Goal: Task Accomplishment & Management: Manage account settings

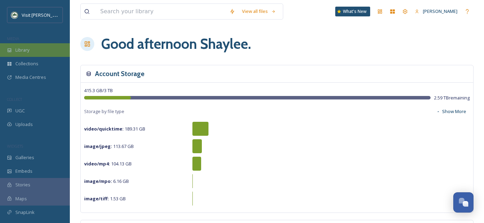
click at [11, 51] on icon at bounding box center [9, 50] width 5 height 5
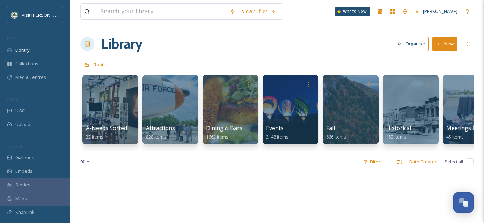
scroll to position [0, 41]
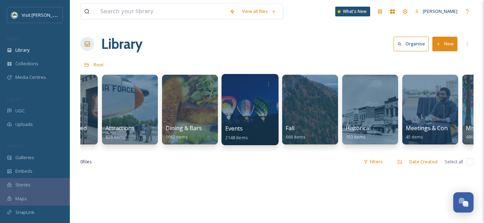
click at [245, 115] on div at bounding box center [249, 109] width 57 height 71
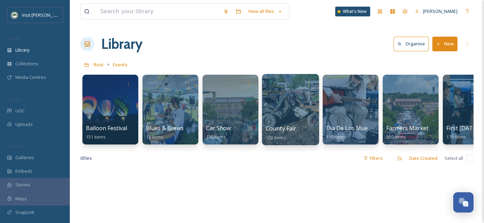
click at [287, 122] on div at bounding box center [290, 109] width 57 height 71
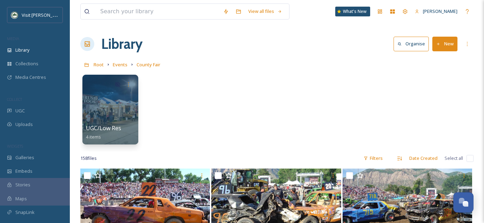
click at [444, 46] on button "New" at bounding box center [444, 44] width 25 height 14
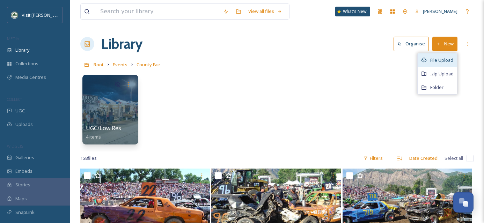
click at [440, 59] on span "File Upload" at bounding box center [441, 60] width 23 height 7
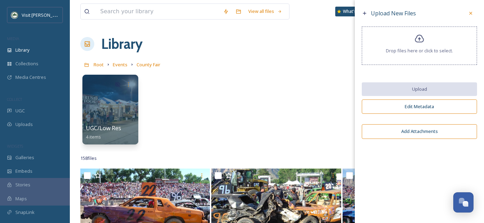
click at [415, 45] on div "Drop files here or click to select." at bounding box center [419, 46] width 115 height 38
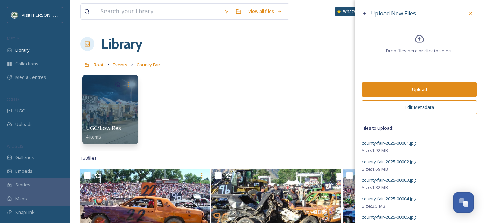
click at [415, 105] on button "Edit Metadata" at bounding box center [419, 107] width 115 height 14
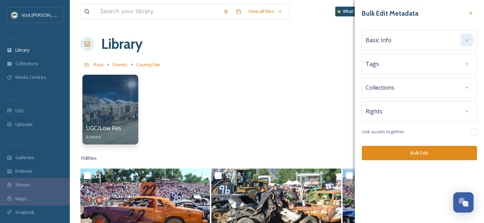
click at [470, 42] on div at bounding box center [467, 40] width 13 height 13
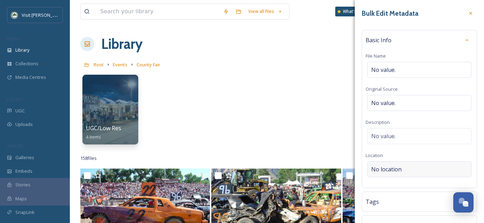
click at [393, 170] on span "No location" at bounding box center [386, 169] width 30 height 8
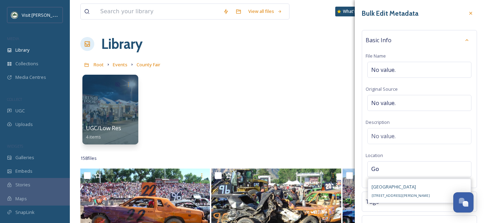
type input "G"
click at [462, 159] on div "Basic Info File Name No value. Original Source No value. Description No value. …" at bounding box center [419, 109] width 115 height 158
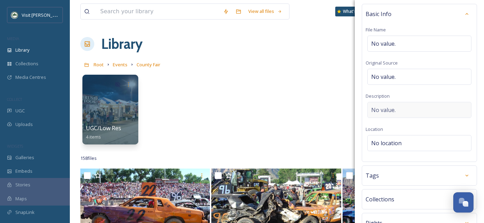
scroll to position [80, 0]
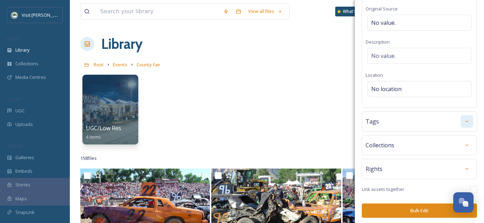
click at [462, 124] on div at bounding box center [467, 121] width 13 height 13
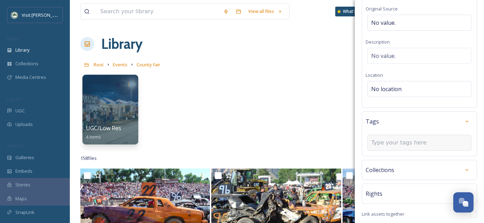
click at [395, 142] on input at bounding box center [406, 143] width 70 height 8
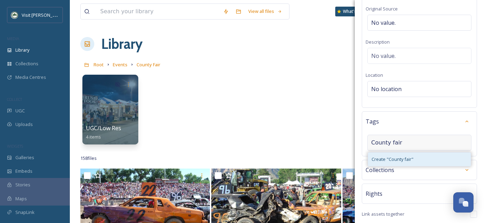
type input "County fair"
click at [394, 160] on span "Create " County fair "" at bounding box center [393, 159] width 42 height 7
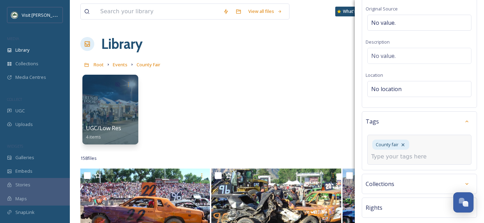
click at [386, 154] on input at bounding box center [406, 157] width 70 height 8
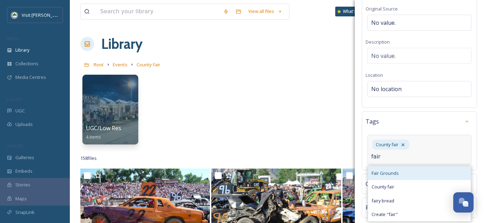
type input "fair"
click at [390, 171] on span "Fair Grounds" at bounding box center [385, 173] width 27 height 7
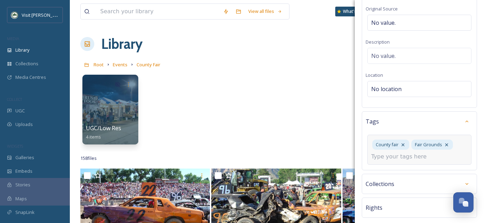
click at [391, 162] on div "County [GEOGRAPHIC_DATA]" at bounding box center [419, 150] width 104 height 30
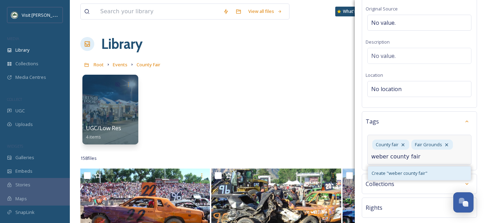
type input "weber county fair"
click at [395, 175] on span "Create " weber county fair "" at bounding box center [400, 173] width 56 height 7
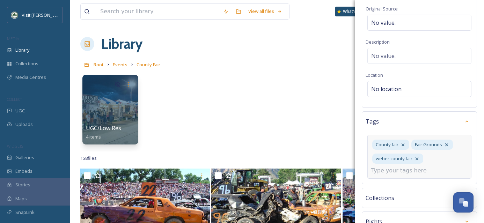
click at [390, 174] on input at bounding box center [406, 171] width 70 height 8
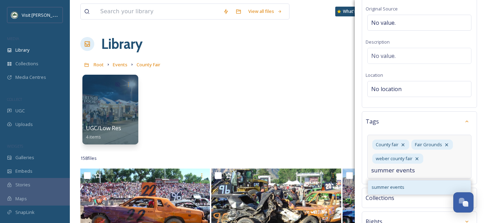
type input "summer events"
click at [398, 185] on span "summer events" at bounding box center [388, 187] width 33 height 7
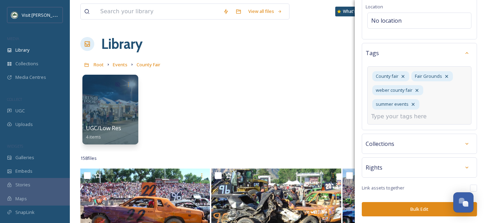
drag, startPoint x: 460, startPoint y: 164, endPoint x: 452, endPoint y: 133, distance: 31.4
click at [461, 164] on div at bounding box center [467, 167] width 13 height 13
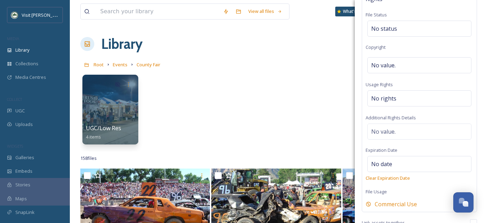
scroll to position [328, 0]
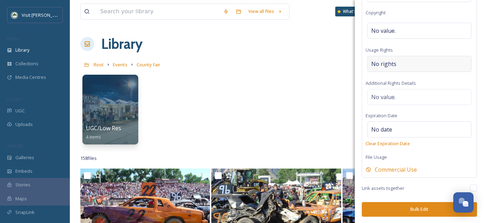
click at [395, 65] on div "No rights" at bounding box center [419, 64] width 104 height 16
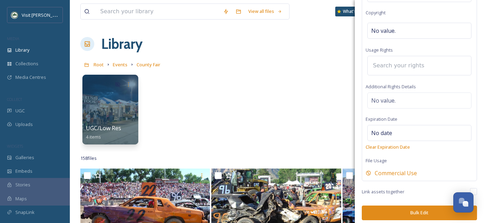
click at [395, 65] on input at bounding box center [407, 65] width 77 height 15
type input "visit"
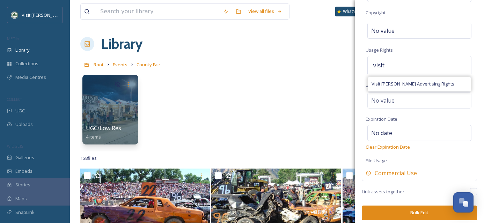
click at [406, 91] on div "Rights File Status No status Copyright No value. Usage Rights visit Visit [PERS…" at bounding box center [419, 67] width 115 height 227
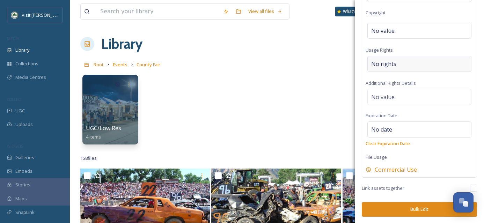
click at [394, 60] on span "No rights" at bounding box center [383, 64] width 25 height 8
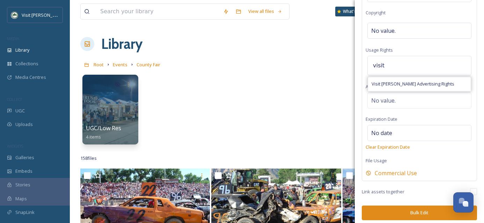
click at [397, 64] on input "visit" at bounding box center [407, 65] width 77 height 15
click at [395, 87] on span "Visit [PERSON_NAME] Advertising Rights" at bounding box center [413, 84] width 83 height 7
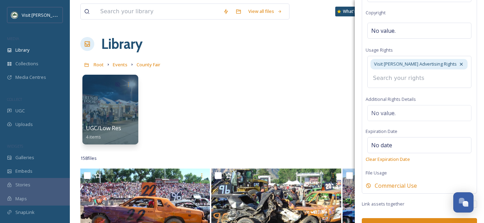
click at [466, 90] on div "Rights File Status No status Copyright No value. Usage Rights Visit [PERSON_NAM…" at bounding box center [419, 73] width 115 height 239
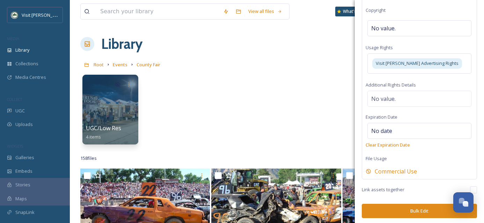
scroll to position [332, 0]
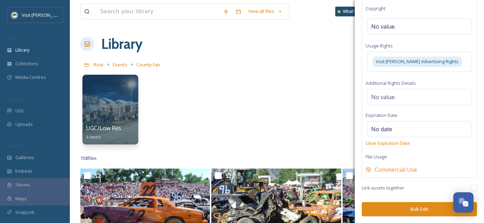
click at [419, 208] on button "Bulk Edit" at bounding box center [419, 209] width 115 height 14
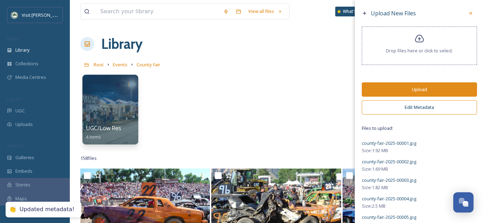
click at [410, 89] on button "Upload" at bounding box center [419, 89] width 115 height 14
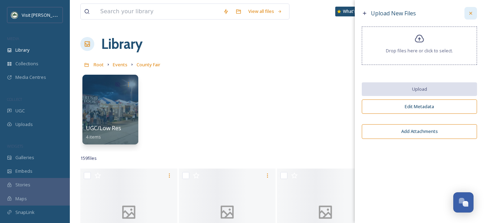
click at [470, 16] on icon at bounding box center [471, 13] width 6 height 6
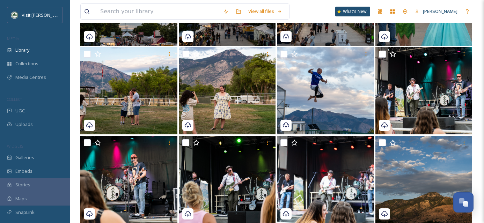
scroll to position [0, 0]
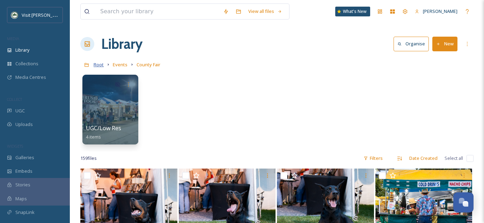
click at [98, 66] on span "Root" at bounding box center [99, 64] width 10 height 6
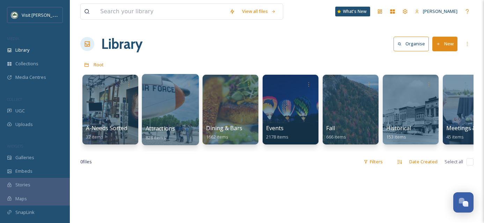
click at [168, 121] on div at bounding box center [170, 109] width 57 height 71
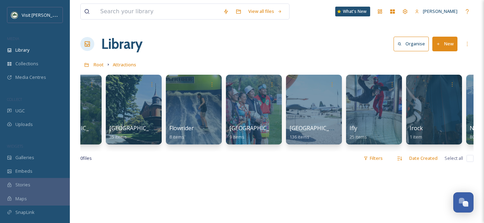
scroll to position [0, 164]
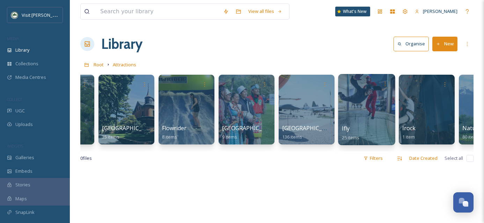
click at [358, 107] on div at bounding box center [366, 109] width 57 height 71
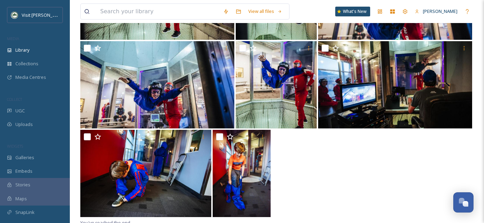
scroll to position [590, 0]
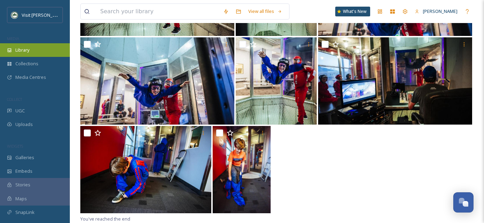
click at [31, 45] on div "Library" at bounding box center [35, 50] width 70 height 14
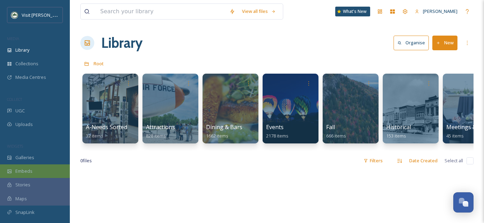
scroll to position [1, 0]
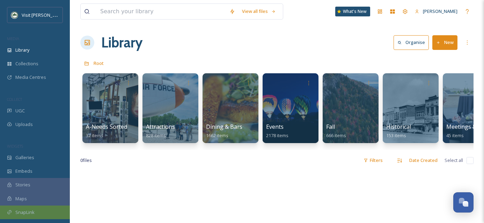
click at [32, 209] on span "SnapLink" at bounding box center [24, 212] width 19 height 7
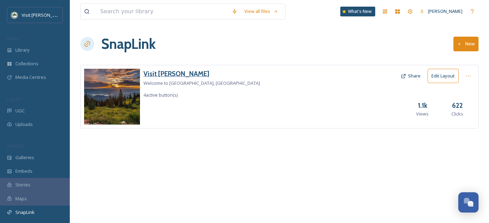
click at [172, 73] on h3 "Visit [PERSON_NAME]" at bounding box center [202, 74] width 117 height 10
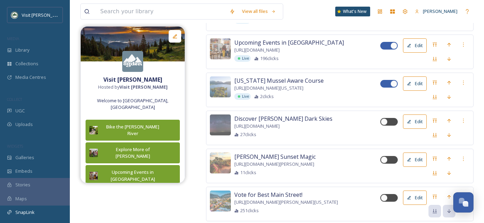
scroll to position [200, 0]
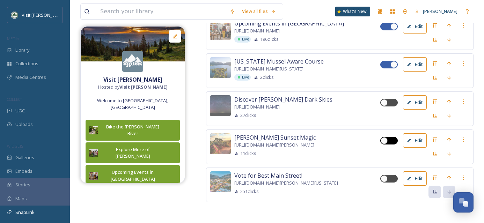
click at [386, 138] on div at bounding box center [384, 140] width 7 height 7
checkbox input "true"
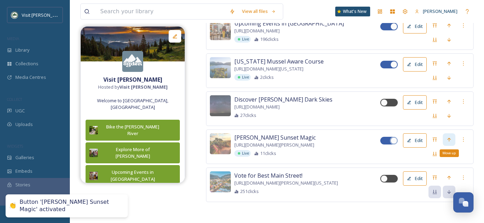
click at [451, 138] on icon at bounding box center [449, 140] width 6 height 6
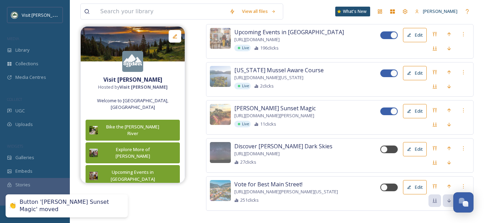
scroll to position [172, 0]
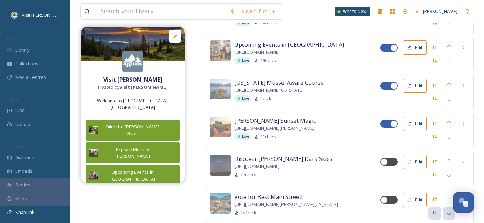
click at [391, 88] on div at bounding box center [393, 85] width 7 height 7
checkbox input "false"
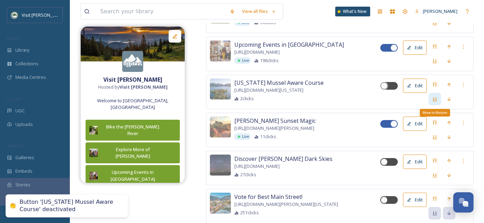
click at [434, 102] on icon at bounding box center [435, 99] width 6 height 6
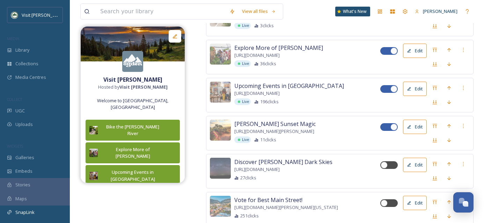
scroll to position [130, 0]
click at [220, 135] on img at bounding box center [220, 130] width 21 height 21
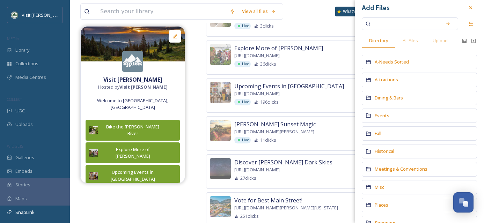
scroll to position [6, 0]
click at [379, 132] on span "Fall" at bounding box center [378, 133] width 7 height 6
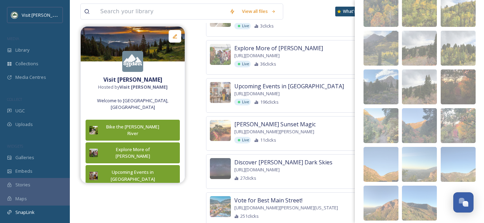
scroll to position [173, 0]
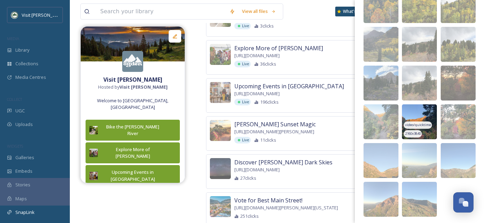
click at [424, 111] on img at bounding box center [419, 121] width 35 height 35
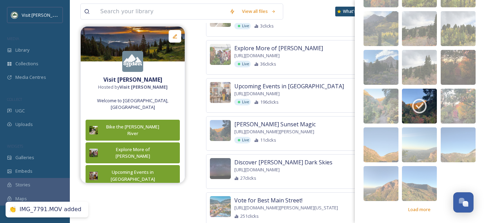
scroll to position [189, 0]
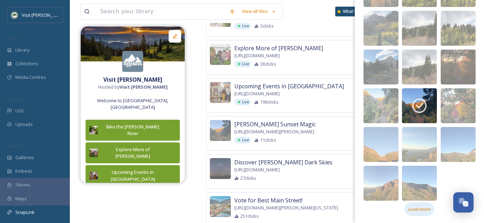
click at [414, 210] on span "Load more" at bounding box center [419, 209] width 22 height 7
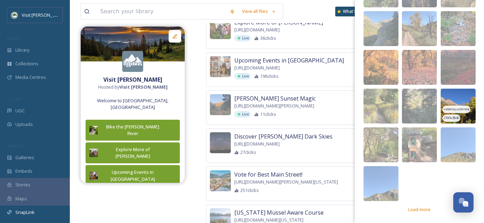
scroll to position [461, 0]
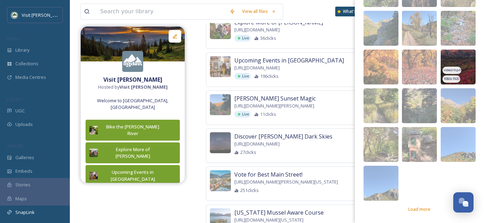
click at [461, 58] on img at bounding box center [458, 67] width 35 height 35
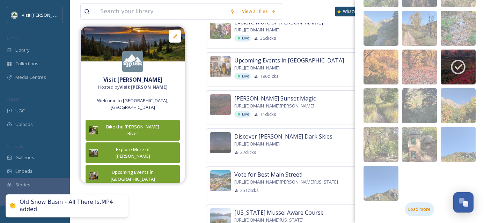
click at [426, 210] on span "Load more" at bounding box center [419, 209] width 22 height 7
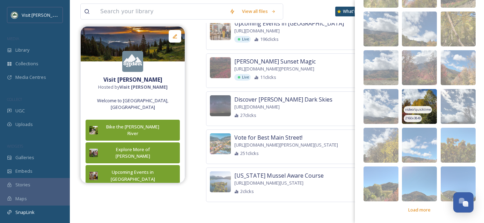
scroll to position [693, 0]
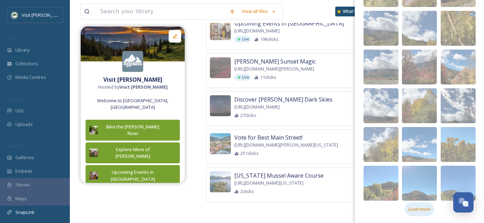
click at [421, 211] on span "Load more" at bounding box center [419, 209] width 22 height 7
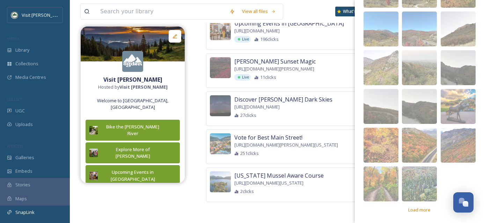
scroll to position [965, 0]
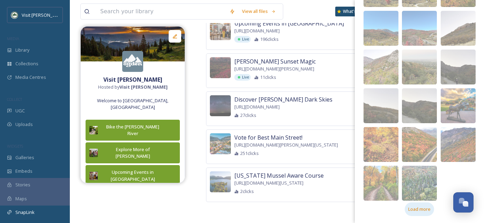
click at [419, 210] on span "Load more" at bounding box center [419, 209] width 22 height 7
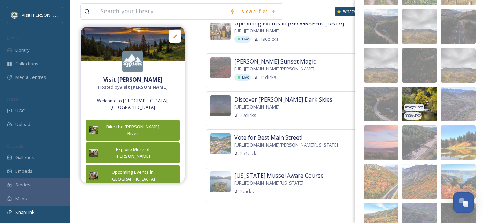
scroll to position [1178, 0]
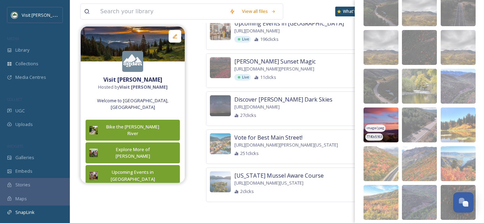
click at [383, 114] on img at bounding box center [381, 125] width 35 height 35
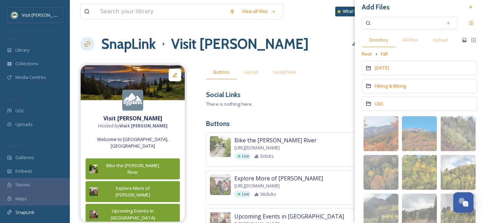
scroll to position [0, 0]
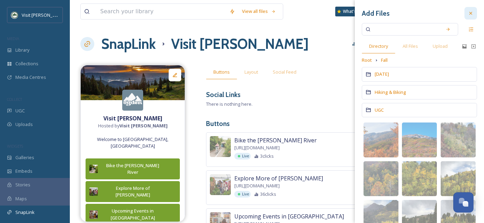
click at [468, 15] on icon at bounding box center [471, 13] width 6 height 6
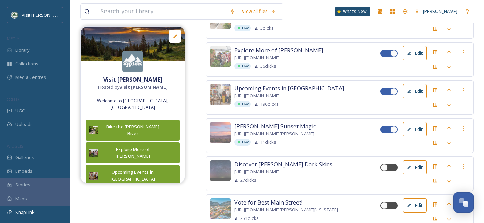
scroll to position [129, 0]
click at [418, 131] on button "Edit" at bounding box center [415, 129] width 24 height 14
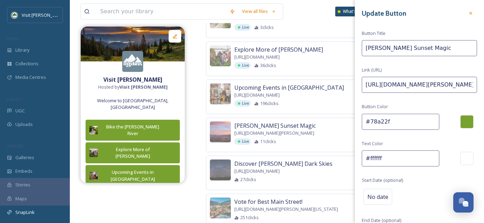
drag, startPoint x: 395, startPoint y: 120, endPoint x: 365, endPoint y: 123, distance: 30.1
click at [365, 123] on input "#78a22f" at bounding box center [401, 122] width 78 height 16
paste input "b34721"
type input "#b34721"
click at [440, 131] on div "Update Button Button Title [PERSON_NAME] Sunset Magic Link (URL) [URL][DOMAIN_N…" at bounding box center [419, 139] width 129 height 279
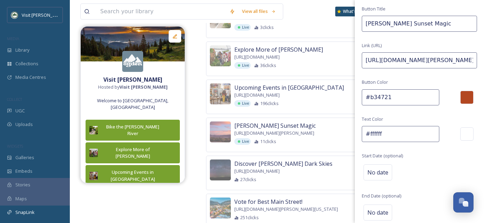
scroll to position [54, 0]
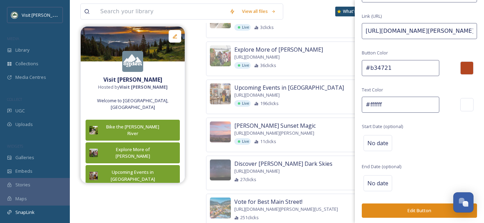
click at [422, 207] on button "Edit Button" at bounding box center [419, 211] width 115 height 14
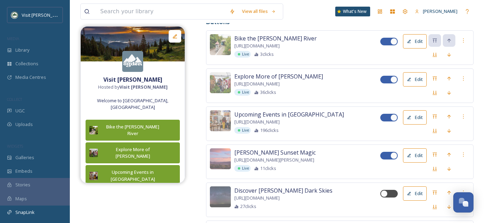
scroll to position [101, 0]
click at [396, 121] on div at bounding box center [393, 118] width 7 height 7
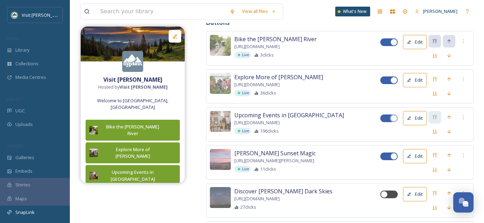
checkbox input "false"
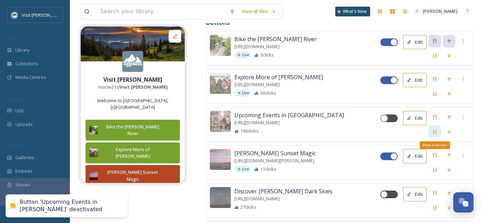
click at [436, 134] on icon at bounding box center [435, 132] width 6 height 6
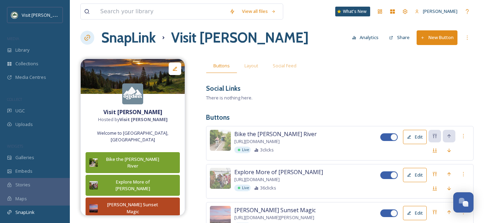
scroll to position [0, 0]
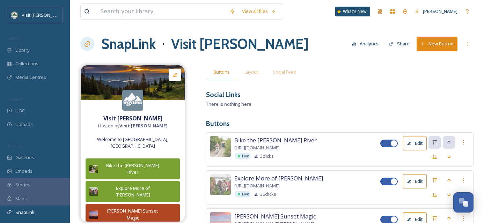
click at [123, 44] on h1 "SnapLink" at bounding box center [128, 44] width 54 height 21
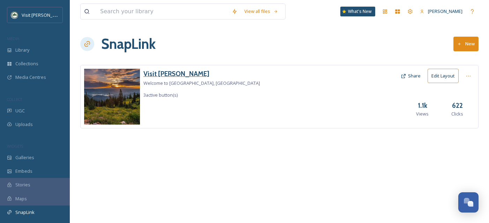
click at [153, 72] on h3 "Visit [PERSON_NAME]" at bounding box center [202, 74] width 117 height 10
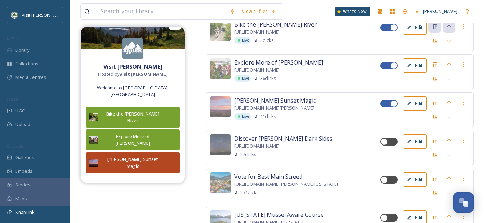
scroll to position [14, 0]
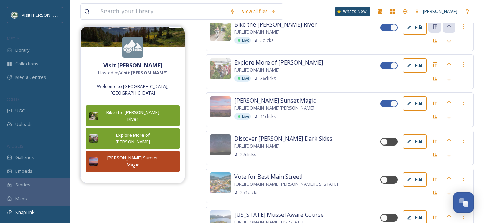
click at [440, 42] on div at bounding box center [434, 41] width 13 height 13
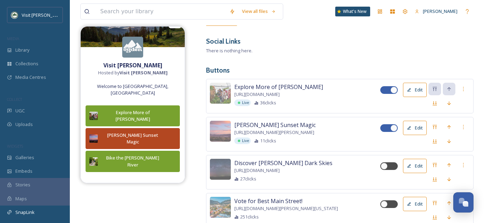
scroll to position [0, 0]
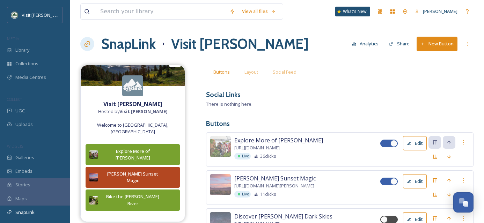
click at [434, 49] on button "New Button" at bounding box center [437, 44] width 41 height 14
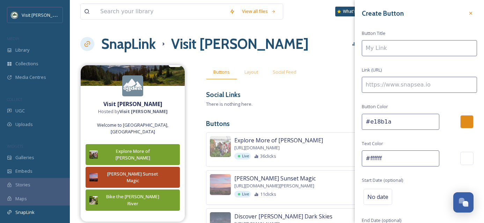
click at [401, 49] on input at bounding box center [419, 48] width 115 height 16
type input "Fall Events in [GEOGRAPHIC_DATA]"
click at [377, 87] on input at bounding box center [419, 85] width 115 height 16
paste input "[URL][DOMAIN_NAME][PERSON_NAME]"
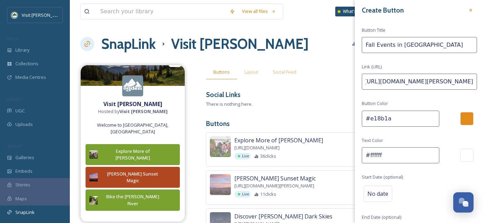
scroll to position [4, 0]
type input "[URL][DOMAIN_NAME][PERSON_NAME]"
drag, startPoint x: 388, startPoint y: 118, endPoint x: 360, endPoint y: 116, distance: 27.7
click at [360, 116] on div "Create Button Button Title Fall Events in [PERSON_NAME] Link (URL) [URL][DOMAIN…" at bounding box center [419, 135] width 129 height 279
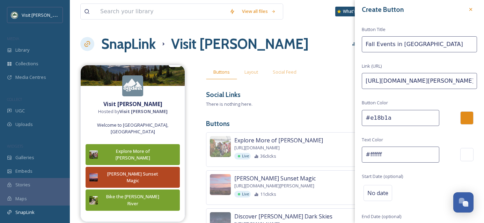
paste input "b34721"
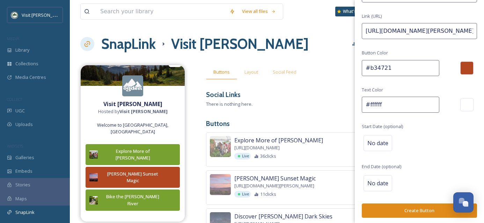
type input "#b34721"
click at [412, 211] on button "Create Button" at bounding box center [419, 211] width 115 height 14
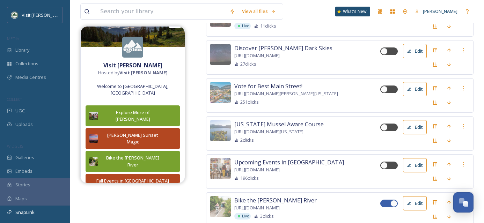
scroll to position [238, 0]
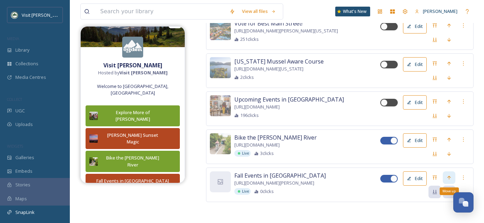
click at [448, 179] on icon at bounding box center [449, 178] width 6 height 6
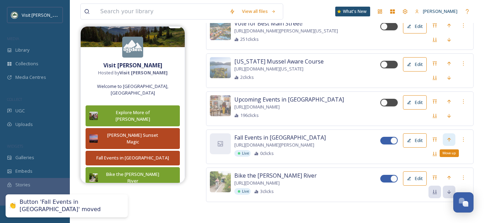
click at [449, 138] on icon at bounding box center [449, 140] width 6 height 6
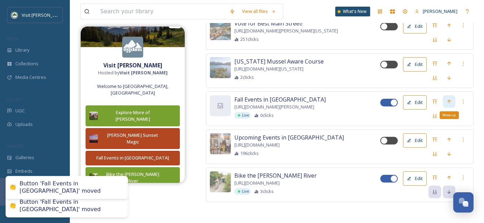
click at [446, 99] on icon at bounding box center [449, 102] width 6 height 6
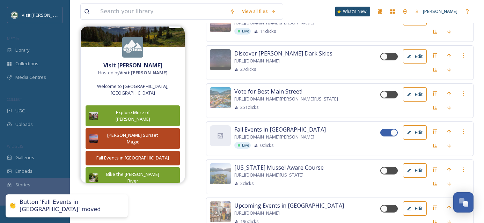
scroll to position [163, 0]
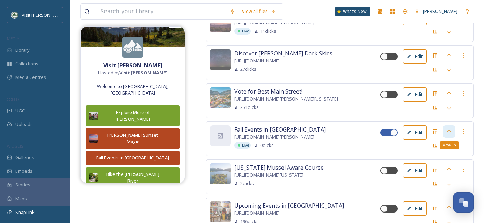
click at [451, 134] on icon at bounding box center [449, 132] width 6 height 6
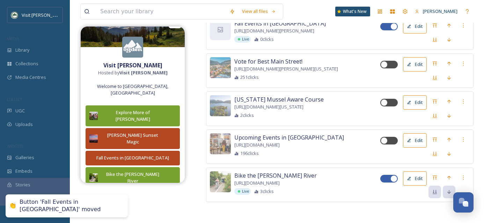
scroll to position [238, 0]
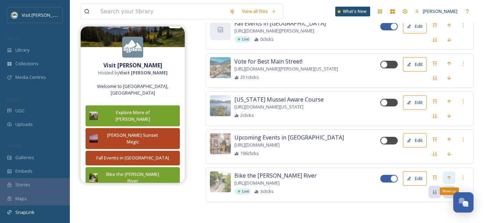
click at [449, 175] on icon at bounding box center [449, 178] width 6 height 6
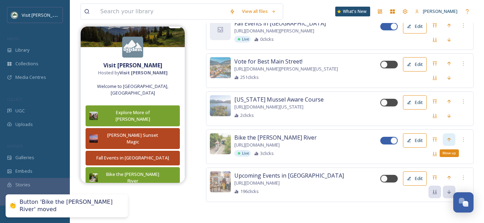
click at [449, 139] on div "Move up" at bounding box center [449, 139] width 13 height 13
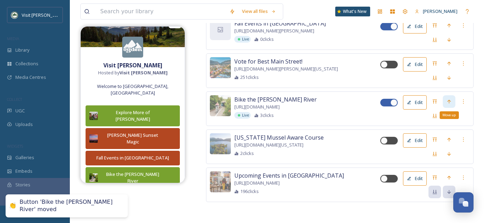
click at [448, 99] on icon at bounding box center [449, 102] width 6 height 6
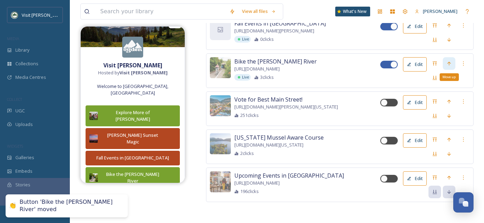
click at [448, 61] on icon at bounding box center [449, 64] width 6 height 6
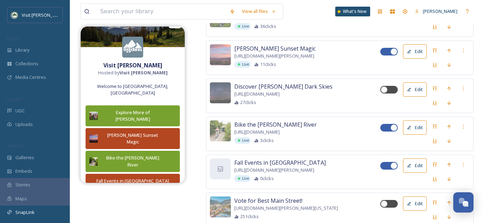
scroll to position [129, 0]
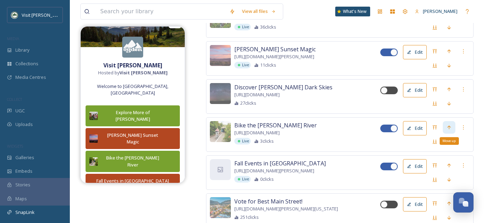
click at [444, 126] on div "Move up" at bounding box center [449, 127] width 13 height 13
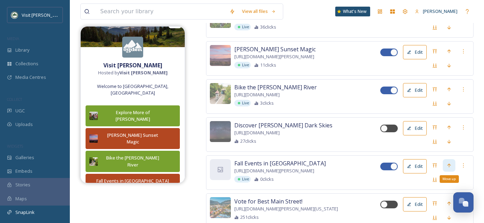
click at [451, 165] on div "Move up" at bounding box center [449, 165] width 13 height 13
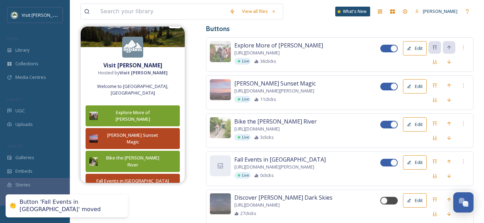
scroll to position [95, 0]
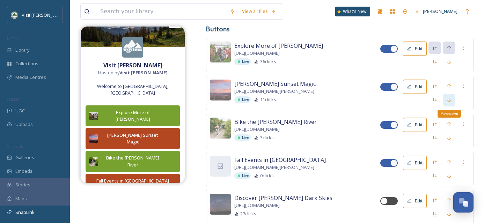
click at [450, 101] on icon at bounding box center [448, 100] width 3 height 4
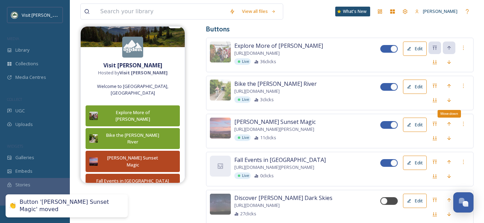
click at [450, 101] on icon at bounding box center [449, 100] width 6 height 6
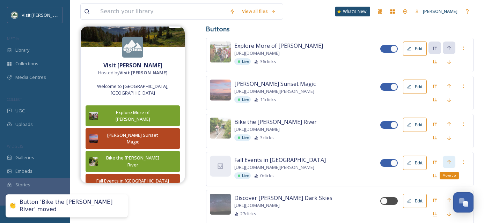
click at [448, 163] on icon at bounding box center [449, 162] width 6 height 6
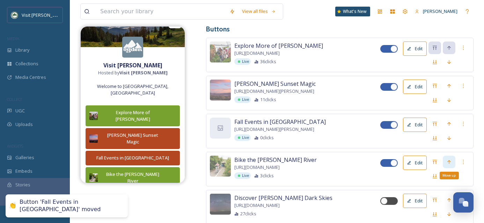
click at [447, 163] on icon at bounding box center [449, 162] width 6 height 6
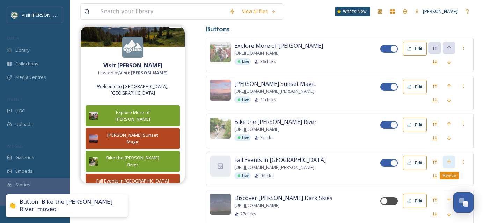
click at [447, 162] on div "Move up" at bounding box center [449, 162] width 13 height 13
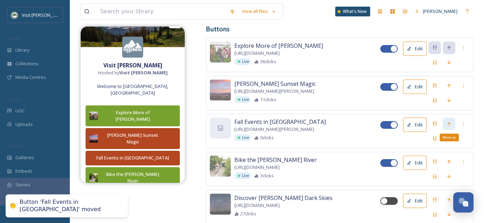
click at [449, 123] on icon at bounding box center [449, 124] width 6 height 6
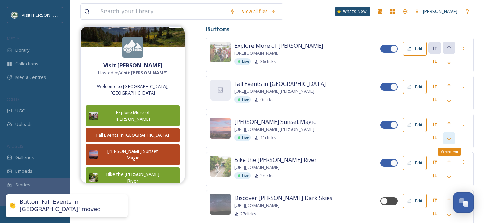
click at [448, 139] on icon at bounding box center [449, 138] width 6 height 6
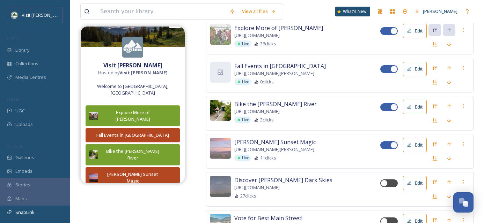
scroll to position [113, 0]
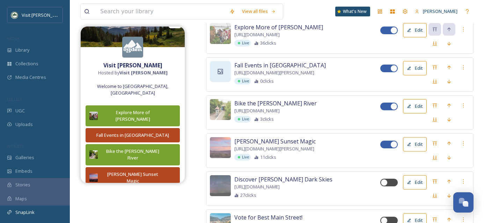
click at [223, 76] on div at bounding box center [220, 71] width 21 height 21
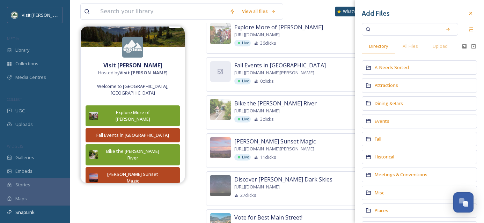
click at [376, 125] on div "Events" at bounding box center [419, 121] width 115 height 14
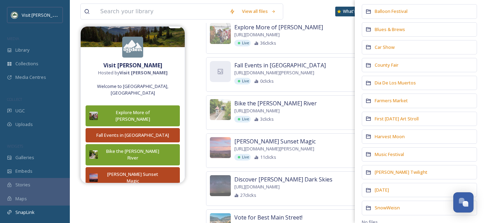
scroll to position [64, 0]
click at [396, 135] on span "Harvest Moon" at bounding box center [390, 136] width 30 height 6
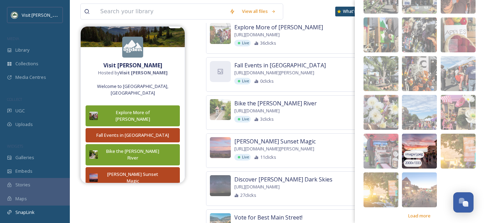
scroll to position [148, 0]
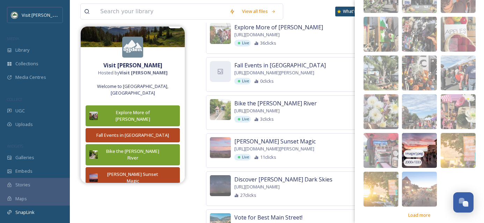
click at [423, 140] on img at bounding box center [419, 150] width 35 height 35
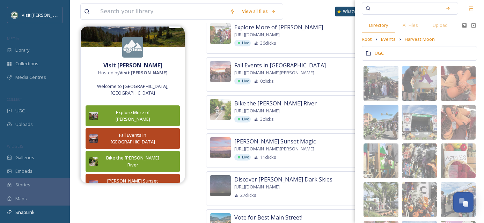
scroll to position [0, 0]
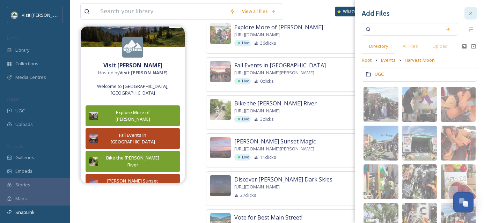
click at [468, 14] on icon at bounding box center [471, 13] width 6 height 6
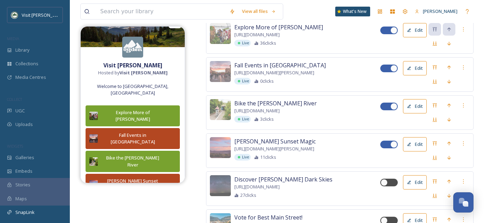
click at [197, 189] on div "Visit [PERSON_NAME] Hosted by Visit [PERSON_NAME] Welcome to [GEOGRAPHIC_DATA],…" at bounding box center [276, 146] width 393 height 389
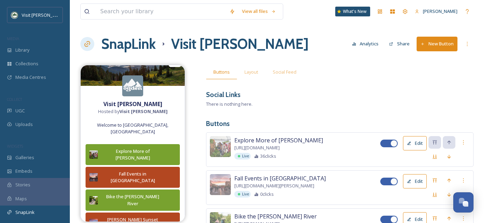
click at [131, 44] on h1 "SnapLink" at bounding box center [128, 44] width 54 height 21
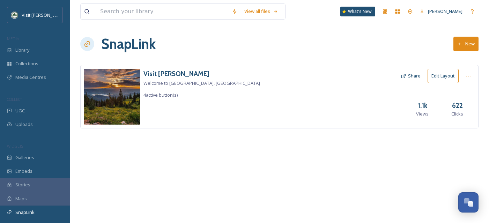
click at [467, 45] on button "New" at bounding box center [466, 44] width 25 height 14
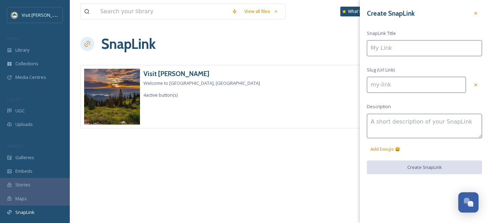
click at [257, 173] on div "View all files What's New [PERSON_NAME] SnapLink New Visit [PERSON_NAME] Welcom…" at bounding box center [279, 111] width 419 height 223
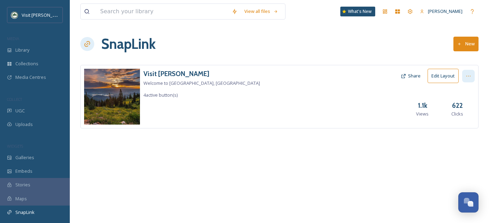
click at [468, 78] on icon at bounding box center [469, 76] width 6 height 6
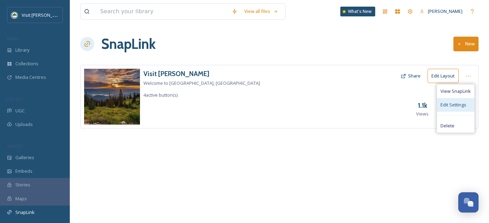
click at [456, 104] on span "Edit Settings" at bounding box center [454, 105] width 26 height 7
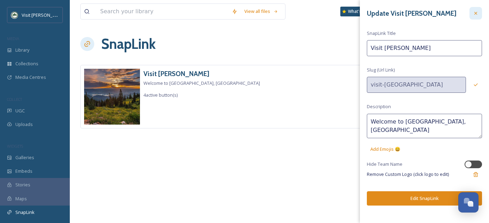
click at [475, 12] on icon at bounding box center [476, 13] width 3 height 3
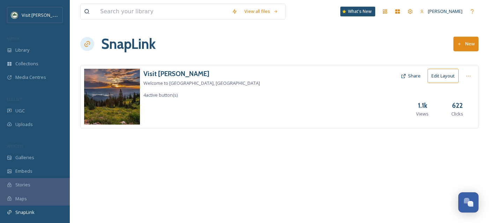
click at [475, 47] on button "New" at bounding box center [466, 44] width 25 height 14
click at [325, 42] on div "SnapLink New" at bounding box center [279, 44] width 398 height 21
click at [472, 75] on div at bounding box center [468, 76] width 13 height 13
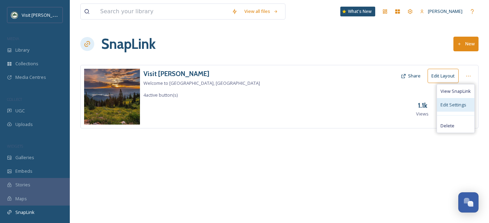
click at [461, 104] on span "Edit Settings" at bounding box center [454, 105] width 26 height 7
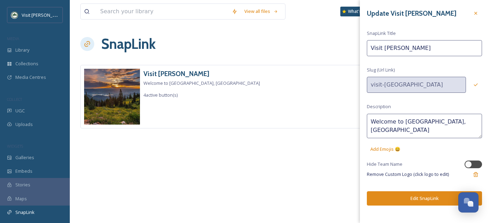
click at [306, 47] on div "SnapLink New" at bounding box center [279, 44] width 398 height 21
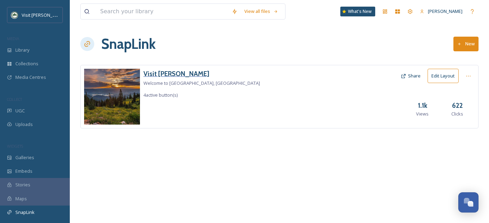
click at [148, 76] on h3 "Visit [PERSON_NAME]" at bounding box center [202, 74] width 117 height 10
click at [461, 50] on button "New" at bounding box center [466, 44] width 25 height 14
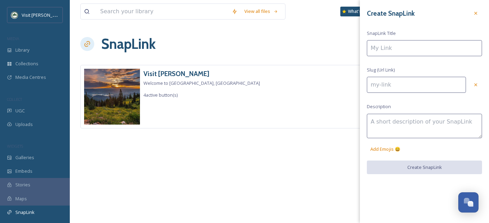
click at [401, 51] on input at bounding box center [424, 48] width 115 height 16
type input "V"
type input "v"
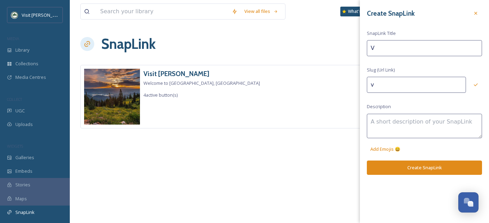
type input "Vi"
type input "vi"
type input "Vis"
type input "vis"
type input "Visi"
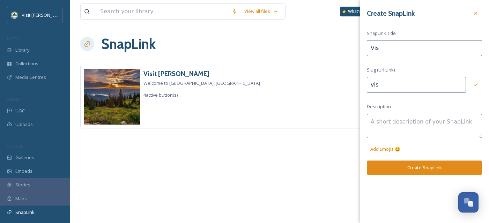
type input "visi"
type input "Visit"
type input "visit"
type input "Visit"
type input "visit-"
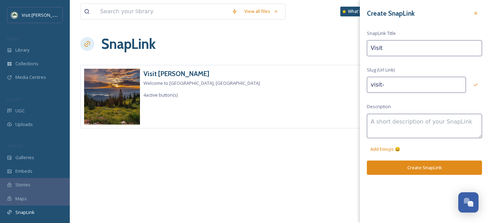
type input "Visit O"
type input "visit-o"
type input "Visit Og"
type input "visit-og"
type input "Visit Ogd"
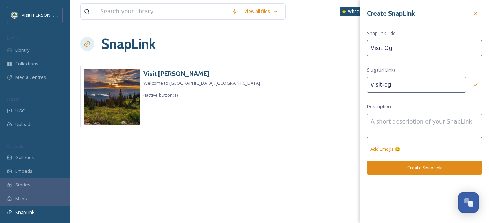
type input "visit-ogd"
type input "Visit Ogde"
type input "visit-[GEOGRAPHIC_DATA]"
type input "Visit [PERSON_NAME]"
type input "visit-[GEOGRAPHIC_DATA]"
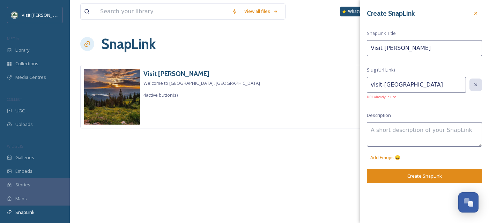
type input "Visit [PERSON_NAME]"
drag, startPoint x: 406, startPoint y: 86, endPoint x: 369, endPoint y: 85, distance: 37.4
click at [369, 85] on input "visit-[GEOGRAPHIC_DATA]" at bounding box center [416, 85] width 99 height 16
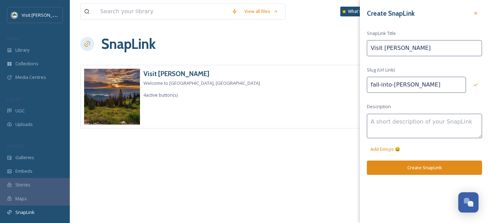
drag, startPoint x: 420, startPoint y: 85, endPoint x: 385, endPoint y: 85, distance: 34.9
click at [374, 85] on input "fall-into-[PERSON_NAME]" at bounding box center [416, 85] width 99 height 16
click at [388, 85] on input "fall-into-[PERSON_NAME]" at bounding box center [416, 85] width 99 height 16
click at [389, 86] on input "fall-into-[PERSON_NAME]" at bounding box center [416, 85] width 99 height 16
type input "fall-in-[PERSON_NAME]"
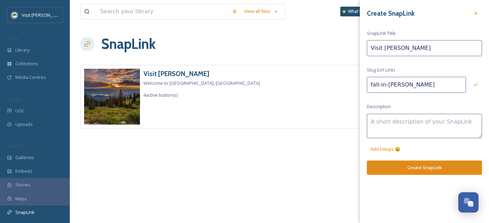
click at [398, 161] on button "Create SnapLink" at bounding box center [424, 168] width 115 height 14
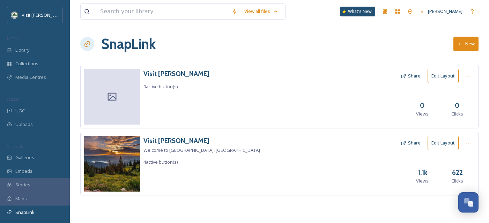
click at [115, 98] on icon at bounding box center [112, 97] width 9 height 8
click at [466, 76] on icon at bounding box center [469, 76] width 6 height 6
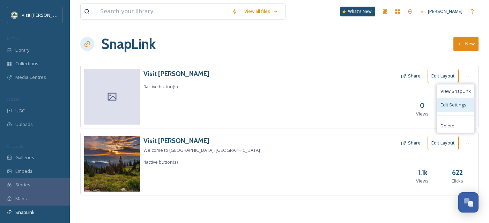
click at [460, 102] on span "Edit Settings" at bounding box center [454, 105] width 26 height 7
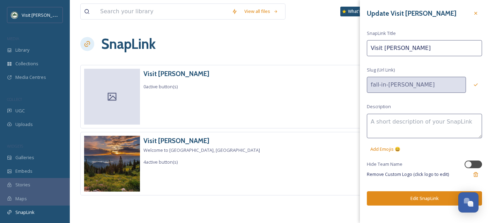
click at [432, 196] on button "Edit SnapLink" at bounding box center [424, 198] width 115 height 14
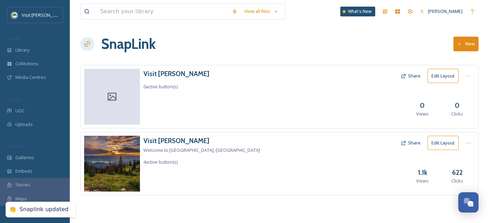
click at [449, 73] on button "Edit Layout" at bounding box center [443, 76] width 31 height 14
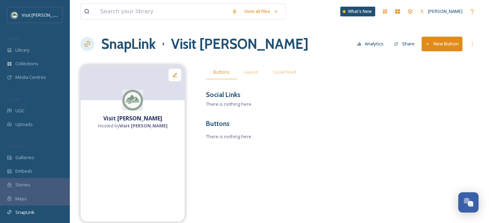
click at [141, 45] on h1 "SnapLink" at bounding box center [128, 44] width 54 height 21
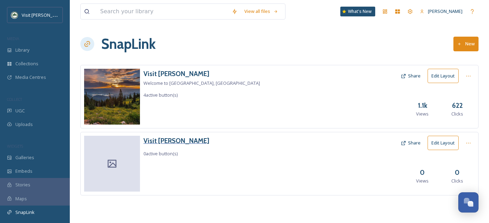
click at [170, 141] on h3 "Visit [PERSON_NAME]" at bounding box center [177, 141] width 66 height 10
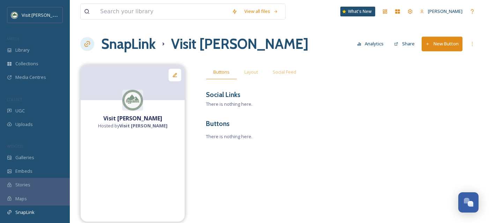
click at [139, 41] on h1 "SnapLink" at bounding box center [128, 44] width 54 height 21
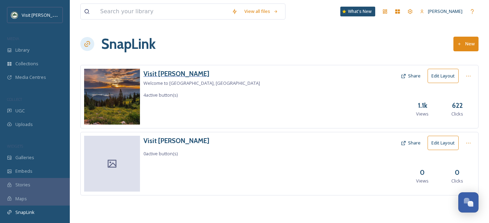
click at [161, 77] on h3 "Visit [PERSON_NAME]" at bounding box center [202, 74] width 117 height 10
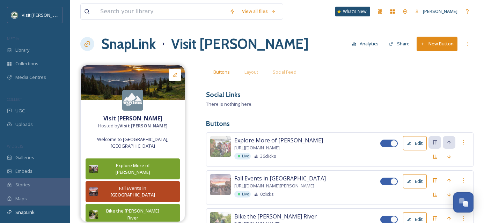
click at [142, 45] on h1 "SnapLink" at bounding box center [128, 44] width 54 height 21
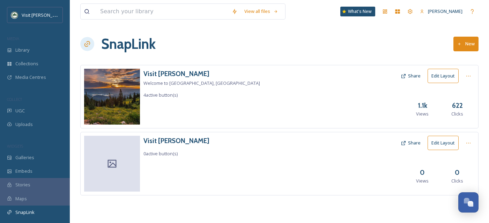
click at [445, 146] on button "Edit Layout" at bounding box center [443, 143] width 31 height 14
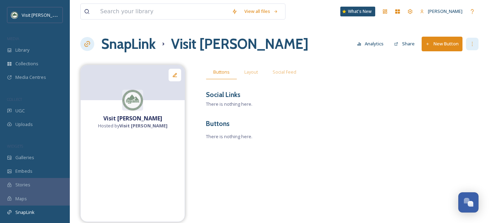
click at [468, 47] on div at bounding box center [472, 44] width 13 height 13
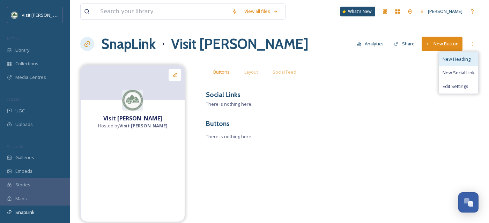
click at [466, 55] on div "New Heading" at bounding box center [458, 59] width 39 height 14
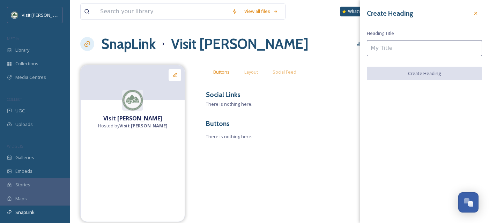
click at [413, 50] on input at bounding box center [424, 48] width 115 height 16
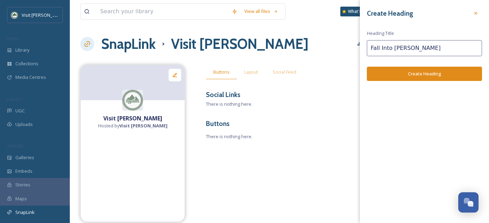
type input "Fall Into [PERSON_NAME]"
click at [439, 76] on button "Create Heading" at bounding box center [424, 74] width 115 height 14
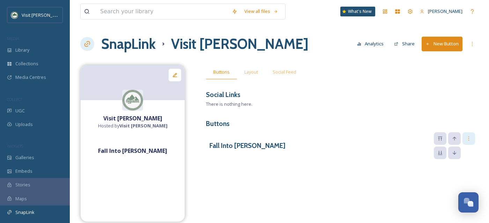
click at [473, 141] on div at bounding box center [469, 138] width 13 height 13
click at [467, 176] on span "Delete Heading" at bounding box center [455, 174] width 32 height 7
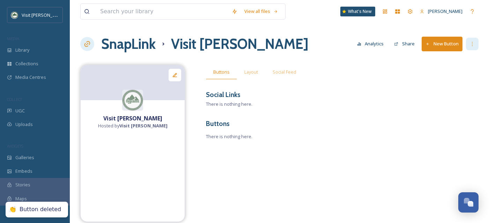
click at [471, 44] on icon at bounding box center [473, 44] width 6 height 6
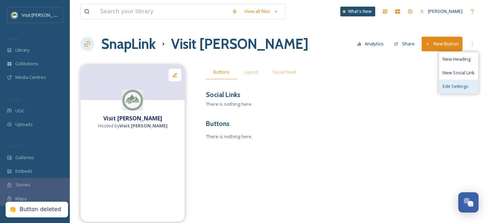
click at [470, 84] on div "Edit Settings" at bounding box center [458, 87] width 39 height 14
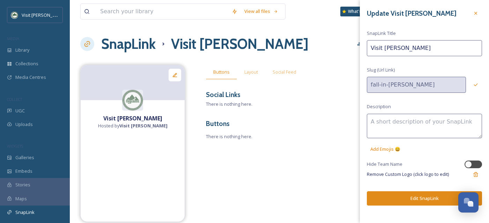
click at [404, 122] on textarea at bounding box center [424, 126] width 115 height 24
type textarea "Fall Into [PERSON_NAME]"
click at [428, 198] on button "Edit SnapLink" at bounding box center [424, 198] width 115 height 14
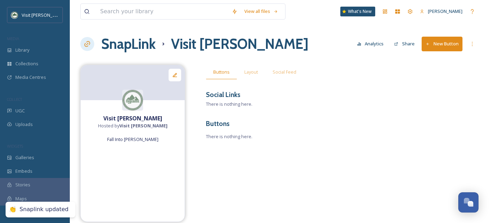
click at [146, 43] on h1 "SnapLink" at bounding box center [128, 44] width 54 height 21
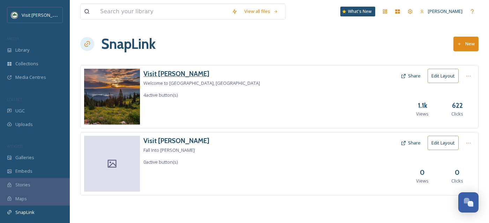
click at [164, 74] on h3 "Visit [PERSON_NAME]" at bounding box center [202, 74] width 117 height 10
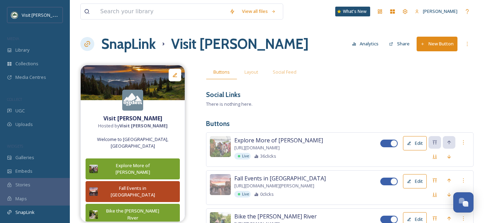
click at [136, 45] on h1 "SnapLink" at bounding box center [128, 44] width 54 height 21
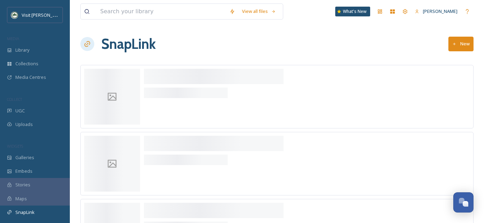
click at [141, 46] on h1 "SnapLink" at bounding box center [128, 44] width 54 height 21
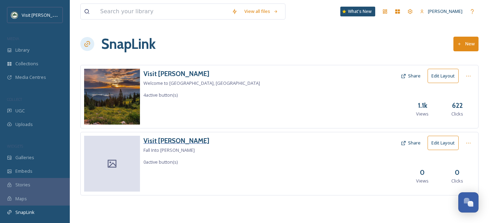
click at [163, 141] on h3 "Visit [PERSON_NAME]" at bounding box center [177, 141] width 66 height 10
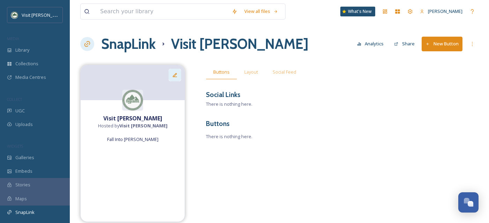
click at [177, 76] on icon at bounding box center [175, 75] width 6 height 6
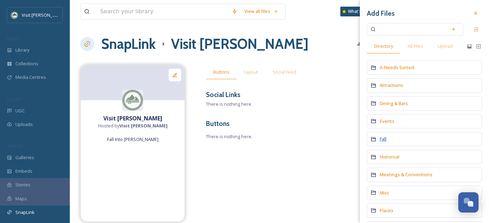
click at [386, 138] on span "Fall" at bounding box center [383, 139] width 7 height 6
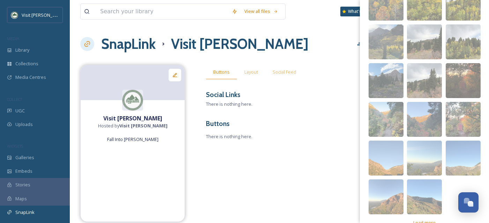
scroll to position [189, 0]
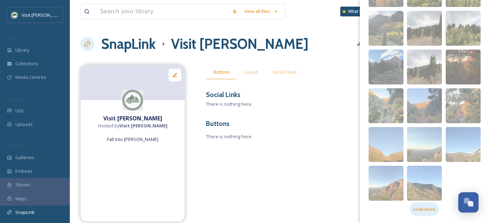
click at [430, 210] on span "Load more" at bounding box center [424, 209] width 22 height 7
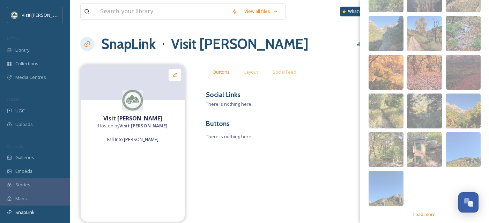
scroll to position [461, 0]
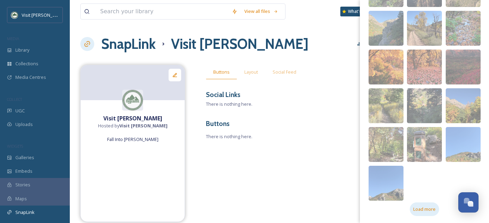
click at [422, 210] on span "Load more" at bounding box center [424, 209] width 22 height 7
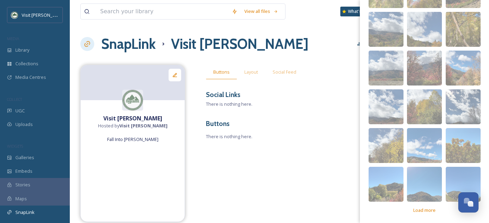
scroll to position [693, 0]
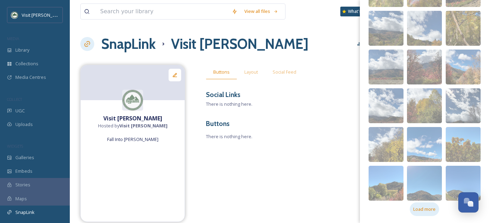
click at [420, 211] on span "Load more" at bounding box center [424, 209] width 22 height 7
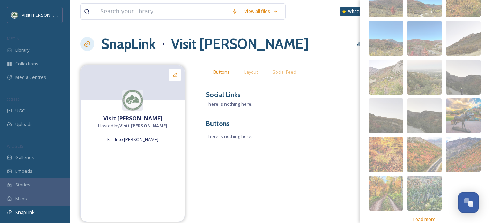
scroll to position [965, 0]
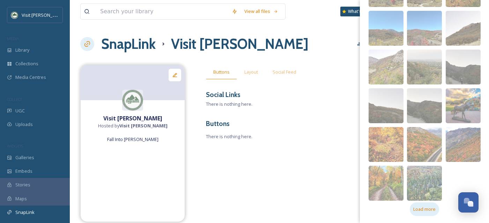
click at [429, 211] on span "Load more" at bounding box center [424, 209] width 22 height 7
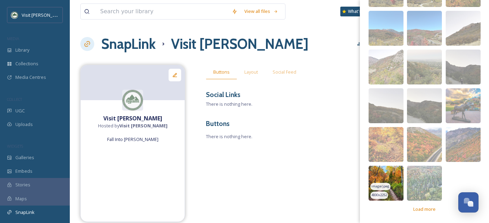
click at [388, 175] on img at bounding box center [386, 183] width 35 height 35
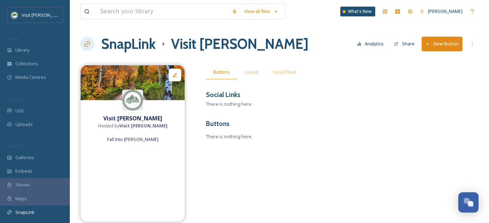
click at [310, 120] on h3 "Buttons" at bounding box center [342, 124] width 273 height 10
click at [253, 72] on span "Layout" at bounding box center [251, 72] width 14 height 7
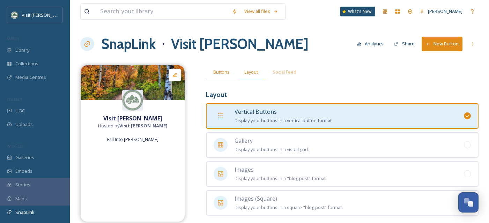
click at [225, 74] on span "Buttons" at bounding box center [221, 72] width 16 height 7
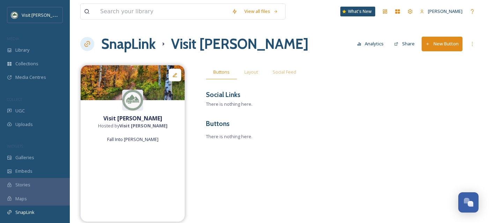
click at [450, 46] on button "New Button" at bounding box center [442, 44] width 41 height 14
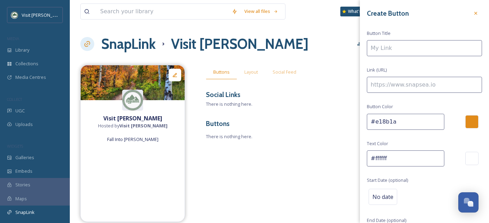
click at [384, 49] on input at bounding box center [424, 48] width 115 height 16
type input "Fall Events in [GEOGRAPHIC_DATA]"
click at [393, 84] on input at bounding box center [424, 85] width 115 height 16
paste input "[URL][DOMAIN_NAME][PERSON_NAME]"
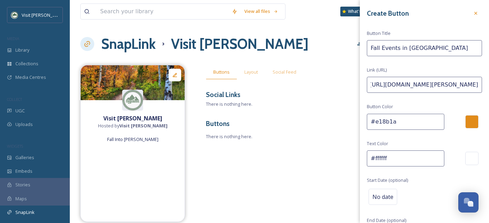
type input "[URL][DOMAIN_NAME][PERSON_NAME]"
drag, startPoint x: 396, startPoint y: 120, endPoint x: 375, endPoint y: 123, distance: 20.7
click at [375, 123] on input "#e18b1a" at bounding box center [406, 122] width 78 height 16
paste input "#b34721"
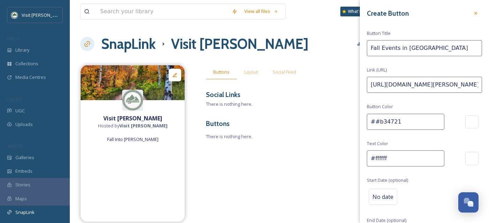
click at [377, 120] on input "##b34721" at bounding box center [406, 122] width 78 height 16
type input "#b34721"
click at [444, 132] on div "Create Button Button Title Fall Events in [PERSON_NAME] Link (URL) [URL][DOMAIN…" at bounding box center [424, 139] width 129 height 279
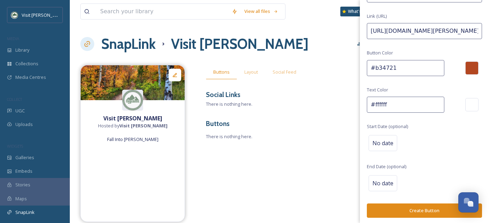
click at [427, 207] on button "Create Button" at bounding box center [424, 211] width 115 height 14
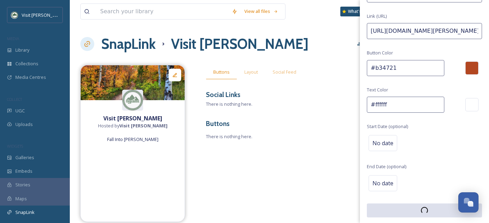
scroll to position [54, 0]
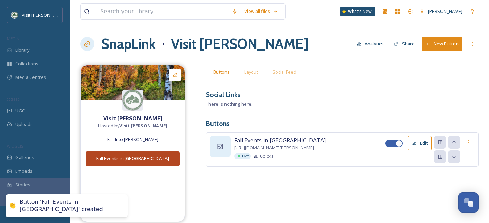
click at [223, 147] on icon at bounding box center [220, 146] width 7 height 7
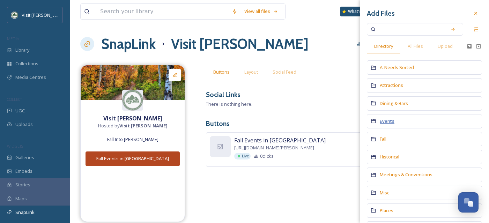
click at [388, 120] on span "Events" at bounding box center [387, 121] width 15 height 6
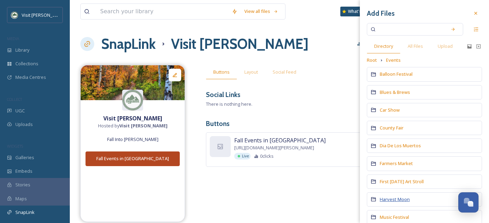
click at [400, 201] on span "Harvest Moon" at bounding box center [395, 199] width 30 height 6
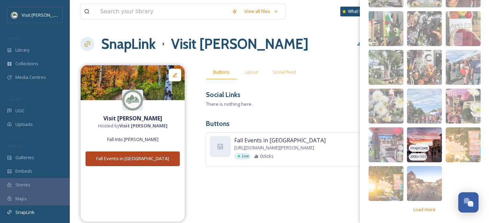
scroll to position [154, 0]
click at [430, 133] on img at bounding box center [424, 144] width 35 height 35
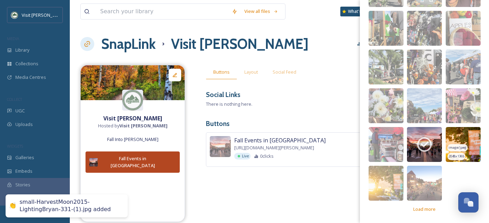
scroll to position [0, 0]
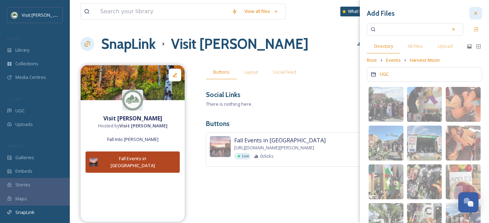
click at [475, 12] on icon at bounding box center [476, 13] width 3 height 3
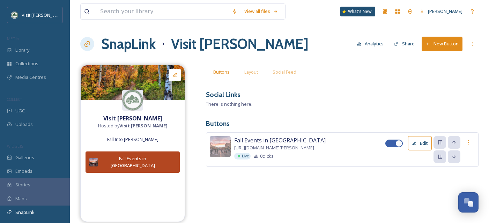
click at [441, 44] on button "New Button" at bounding box center [442, 44] width 41 height 14
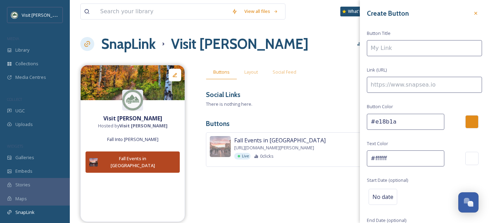
click at [383, 49] on input at bounding box center [424, 48] width 115 height 16
drag, startPoint x: 416, startPoint y: 46, endPoint x: 369, endPoint y: 50, distance: 46.9
click at [369, 50] on input "Leaf peeping" at bounding box center [424, 48] width 115 height 16
type input "S"
drag, startPoint x: 433, startPoint y: 47, endPoint x: 363, endPoint y: 46, distance: 70.2
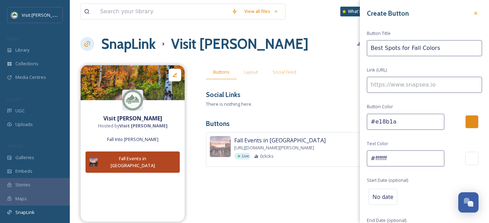
click at [363, 46] on div "Create Button Button Title Best Spots for Fall Colors Link (URL) Button Color #…" at bounding box center [424, 139] width 129 height 278
type input "See the Fall Colors"
drag, startPoint x: 392, startPoint y: 124, endPoint x: 374, endPoint y: 121, distance: 17.7
click at [374, 121] on input "#e18b1a" at bounding box center [406, 122] width 78 height 16
paste input "#b34721"
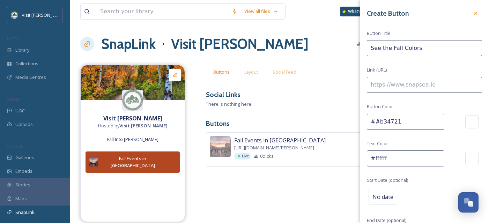
click at [378, 118] on input "##b34721" at bounding box center [406, 122] width 78 height 16
type input "#b34721"
click at [387, 81] on input at bounding box center [424, 85] width 115 height 16
paste input "[URL][DOMAIN_NAME][PERSON_NAME][US_STATE]"
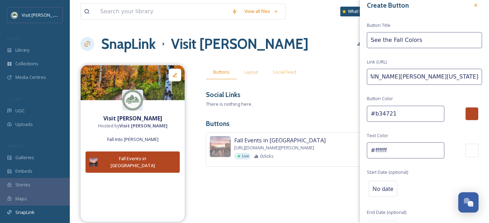
scroll to position [54, 0]
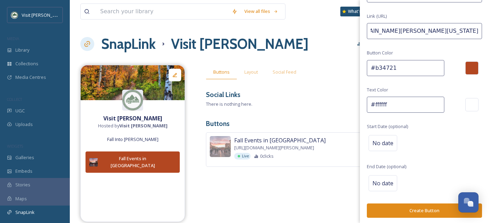
type input "[URL][DOMAIN_NAME][PERSON_NAME][US_STATE]"
click at [431, 210] on button "Create Button" at bounding box center [424, 211] width 115 height 14
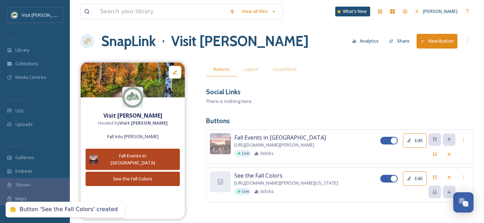
scroll to position [6, 0]
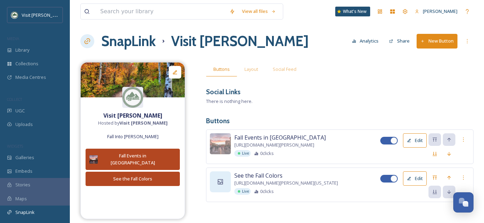
click at [221, 179] on icon at bounding box center [220, 181] width 5 height 5
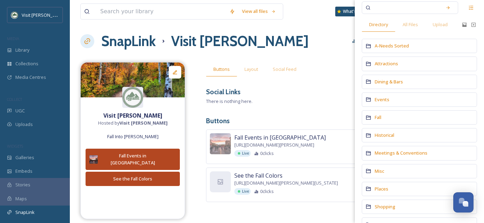
scroll to position [23, 0]
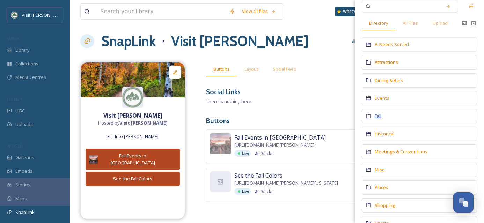
click at [379, 117] on span "Fall" at bounding box center [378, 116] width 7 height 6
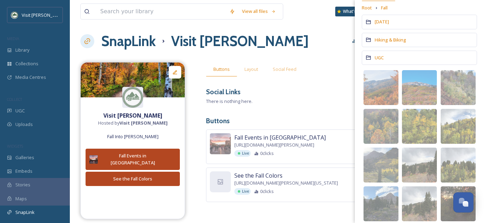
scroll to position [67, 0]
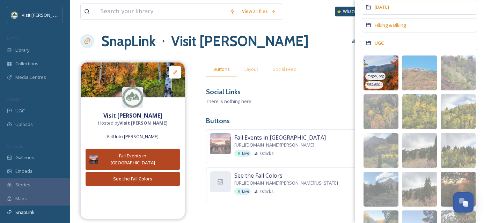
click at [390, 62] on img at bounding box center [381, 73] width 35 height 35
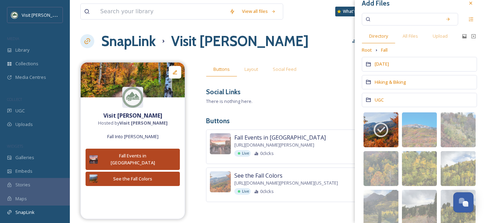
scroll to position [0, 0]
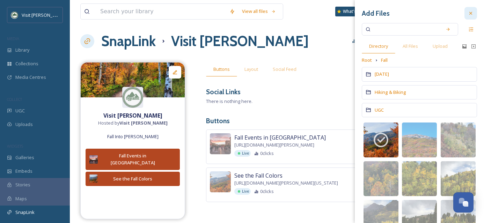
click at [468, 12] on icon at bounding box center [471, 13] width 6 height 6
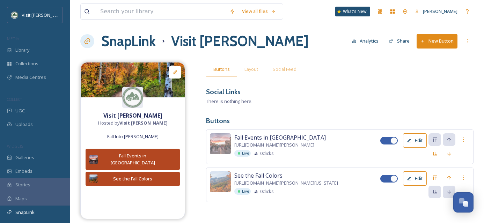
click at [439, 36] on button "New Button" at bounding box center [437, 41] width 41 height 14
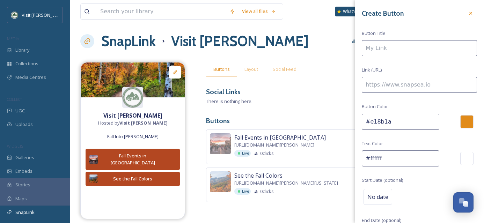
click at [375, 50] on input at bounding box center [419, 48] width 115 height 16
type input "Pick the Perfect Pumpkin"
click at [382, 85] on input at bounding box center [419, 85] width 115 height 16
paste input "[URL][DOMAIN_NAME]"
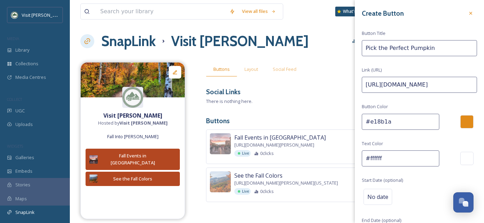
type input "[URL][DOMAIN_NAME]"
drag, startPoint x: 389, startPoint y: 121, endPoint x: 365, endPoint y: 120, distance: 24.8
click at [365, 120] on input "#e18b1a" at bounding box center [401, 122] width 78 height 16
paste input "b34721"
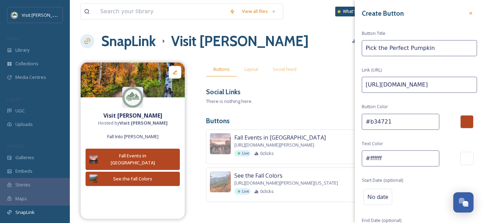
type input "#b34721"
click at [445, 137] on div "Create Button Button Title Pick the Perfect Pumpkin Link (URL) [URL][DOMAIN_NAM…" at bounding box center [419, 139] width 129 height 279
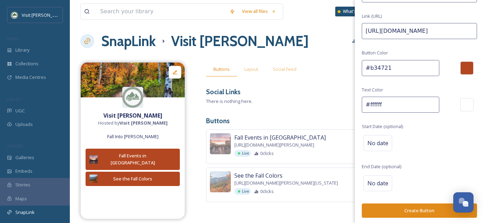
click at [413, 204] on button "Create Button" at bounding box center [419, 211] width 115 height 14
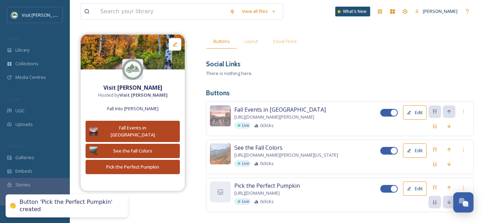
scroll to position [47, 0]
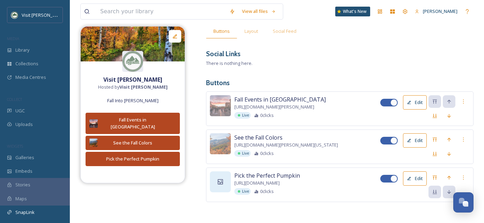
click at [224, 178] on div at bounding box center [220, 181] width 21 height 21
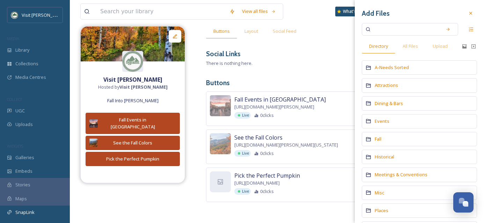
click at [386, 29] on input at bounding box center [405, 29] width 66 height 15
type input "[PERSON_NAME]"
click at [412, 45] on span "All Files" at bounding box center [410, 46] width 15 height 7
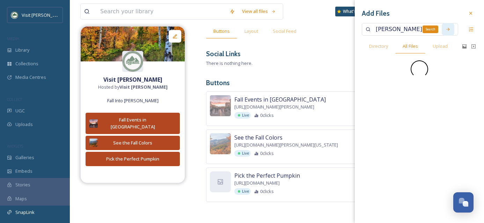
click at [449, 29] on icon at bounding box center [447, 29] width 3 height 3
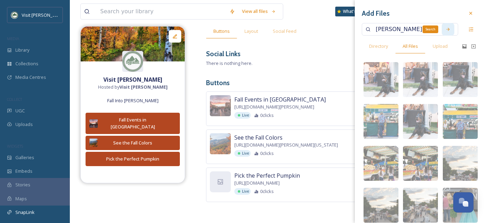
click at [446, 30] on div "Search" at bounding box center [448, 29] width 13 height 13
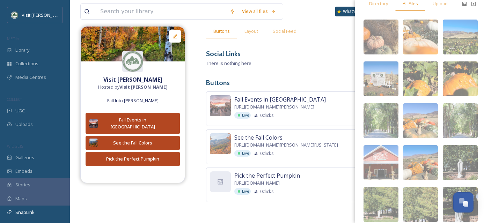
scroll to position [60, 0]
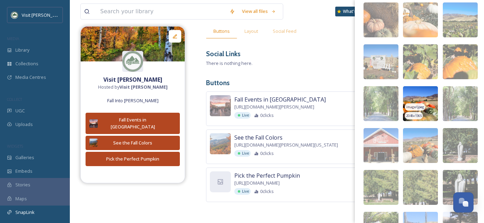
click at [421, 97] on img at bounding box center [420, 103] width 35 height 35
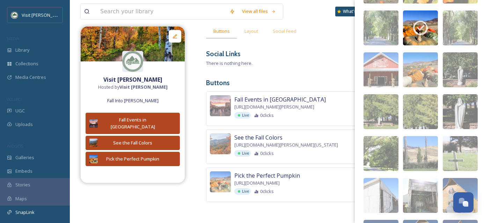
scroll to position [0, 0]
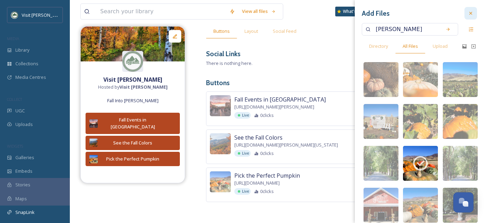
click at [468, 14] on div at bounding box center [470, 13] width 13 height 13
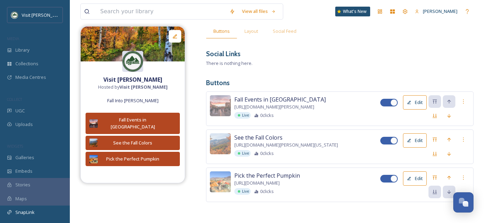
click at [134, 61] on img at bounding box center [132, 61] width 21 height 21
click at [205, 97] on div "Visit [PERSON_NAME] Hosted by Visit [PERSON_NAME] Fall Into [PERSON_NAME] Fall …" at bounding box center [276, 123] width 393 height 199
click at [133, 60] on img at bounding box center [132, 61] width 21 height 21
click at [194, 75] on div "Visit [PERSON_NAME] Hosted by Visit [PERSON_NAME] Fall Into [PERSON_NAME] Fall …" at bounding box center [276, 123] width 393 height 199
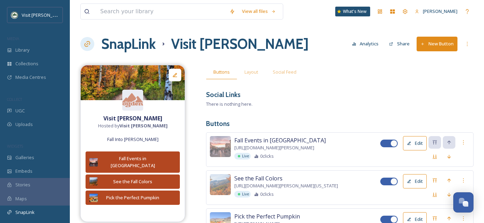
click at [402, 45] on button "Share" at bounding box center [400, 44] width 28 height 14
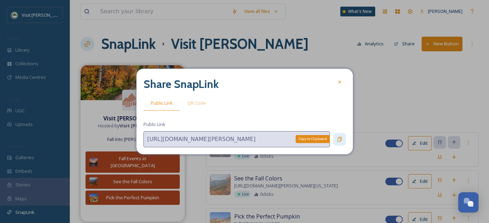
click at [341, 139] on icon at bounding box center [340, 140] width 6 height 6
click at [337, 83] on icon at bounding box center [340, 82] width 6 height 6
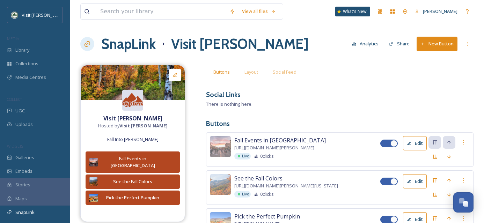
click at [132, 103] on img at bounding box center [132, 100] width 21 height 14
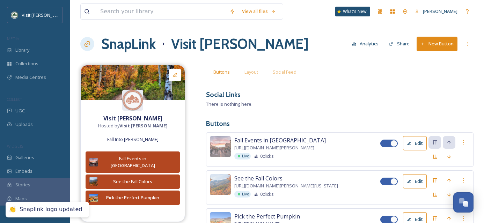
click at [352, 84] on div "Buttons Layout Social Feed Social Links There is nothing here. Buttons Fall Eve…" at bounding box center [339, 164] width 267 height 199
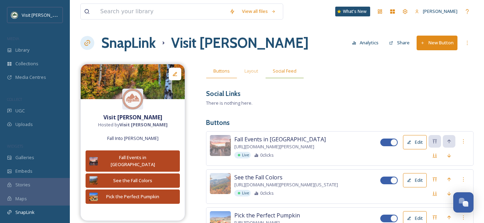
scroll to position [1, 0]
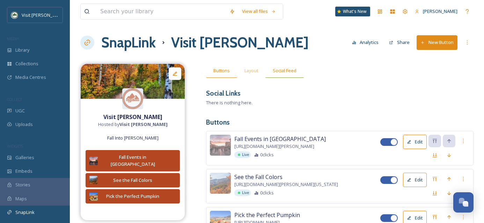
click at [283, 70] on span "Social Feed" at bounding box center [285, 70] width 24 height 7
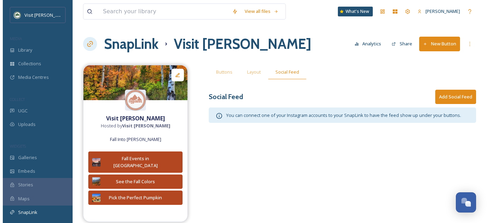
scroll to position [0, 0]
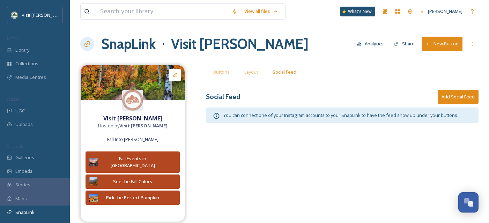
click at [463, 98] on button "Add Social Feed" at bounding box center [458, 97] width 41 height 14
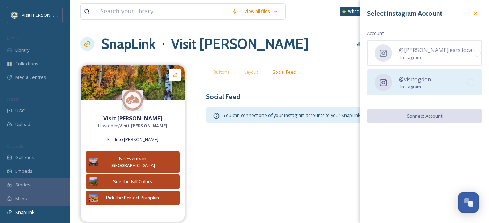
click at [417, 82] on span "@visitogden" at bounding box center [415, 79] width 32 height 8
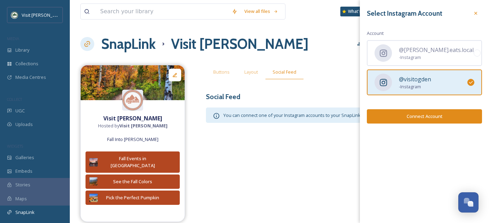
click at [426, 118] on button "Connect Account" at bounding box center [424, 116] width 115 height 14
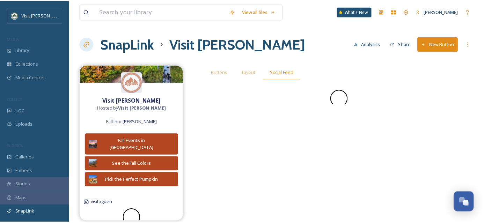
scroll to position [19, 0]
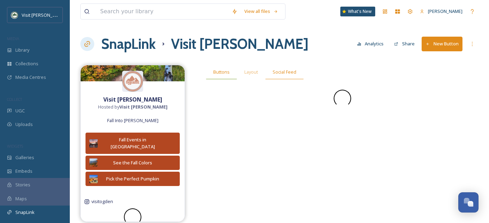
click at [227, 73] on span "Buttons" at bounding box center [221, 72] width 16 height 7
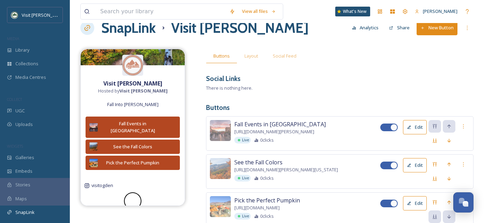
scroll to position [47, 0]
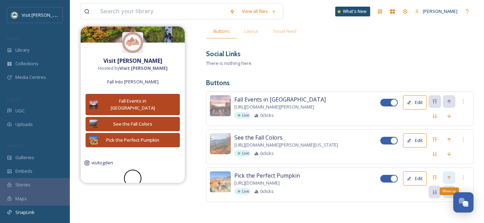
click at [447, 175] on icon at bounding box center [449, 178] width 6 height 6
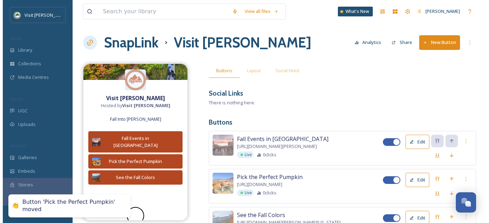
scroll to position [0, 0]
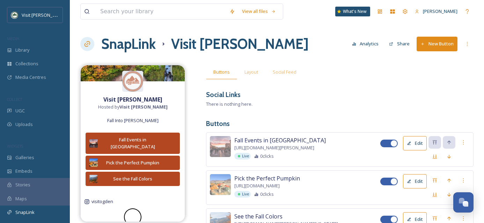
click at [399, 45] on button "Share" at bounding box center [400, 44] width 28 height 14
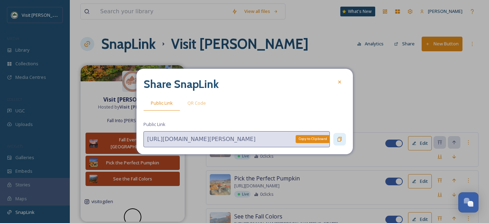
click at [339, 139] on icon at bounding box center [340, 140] width 6 height 6
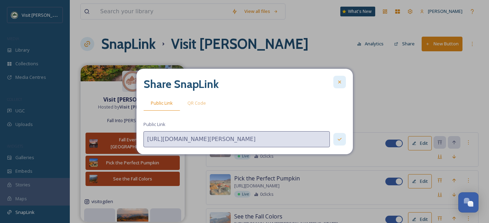
click at [336, 81] on div at bounding box center [339, 82] width 13 height 13
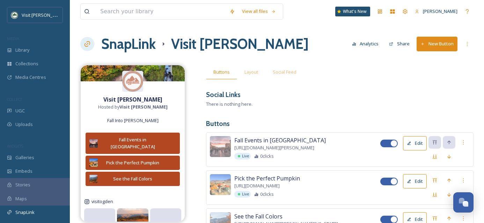
click at [135, 41] on h1 "SnapLink" at bounding box center [128, 44] width 54 height 21
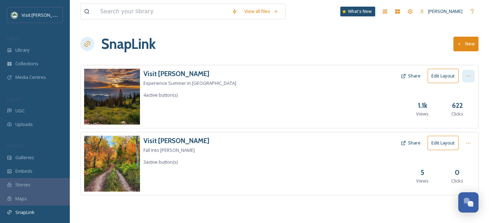
click at [467, 79] on div at bounding box center [468, 76] width 13 height 13
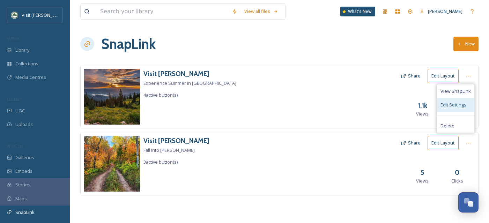
click at [461, 105] on span "Edit Settings" at bounding box center [454, 105] width 26 height 7
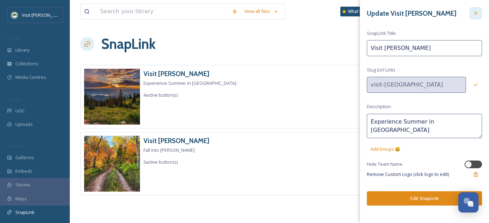
click at [473, 14] on icon at bounding box center [476, 13] width 6 height 6
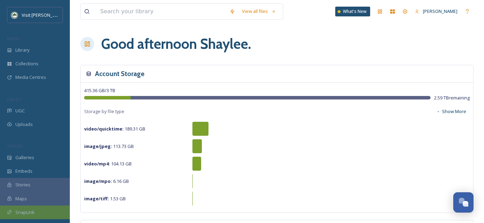
click at [37, 210] on div "SnapLink" at bounding box center [35, 213] width 70 height 14
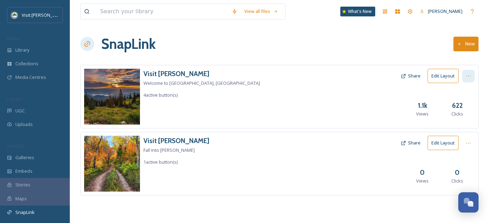
click at [470, 79] on div at bounding box center [468, 76] width 13 height 13
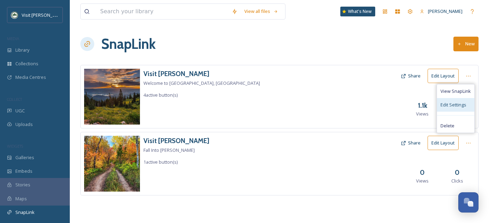
click at [462, 111] on div "Edit Settings" at bounding box center [455, 105] width 37 height 14
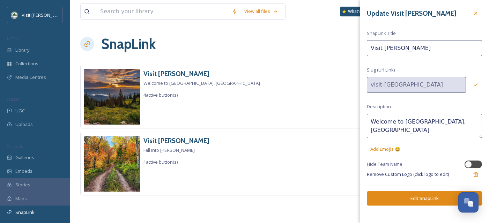
drag, startPoint x: 433, startPoint y: 122, endPoint x: 402, endPoint y: 121, distance: 31.1
click at [402, 121] on textarea "Welcome to [GEOGRAPHIC_DATA], [GEOGRAPHIC_DATA]" at bounding box center [424, 126] width 115 height 24
type textarea "W"
type textarea "O"
type textarea "Experience Summer in [GEOGRAPHIC_DATA]"
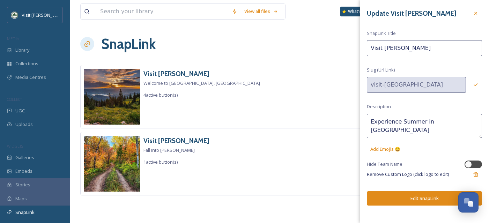
click at [412, 197] on button "Edit SnapLink" at bounding box center [424, 198] width 115 height 14
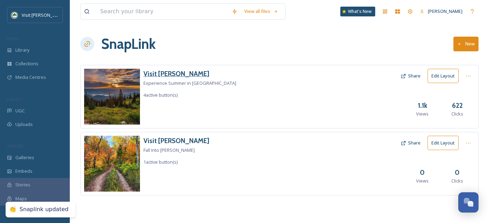
click at [170, 71] on h3 "Visit [PERSON_NAME]" at bounding box center [190, 74] width 93 height 10
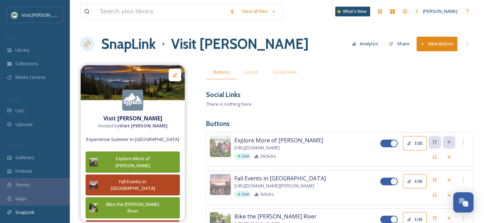
click at [141, 46] on h1 "SnapLink" at bounding box center [128, 44] width 54 height 21
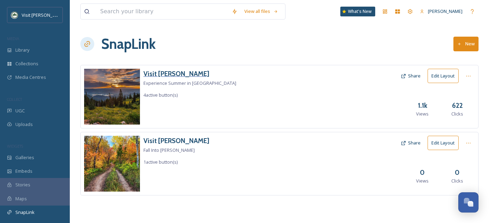
click at [166, 73] on h3 "Visit [PERSON_NAME]" at bounding box center [190, 74] width 93 height 10
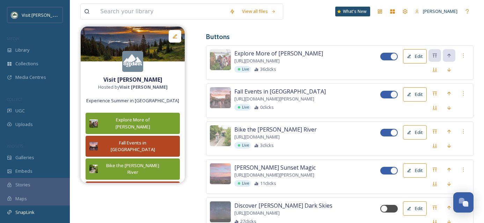
scroll to position [115, 0]
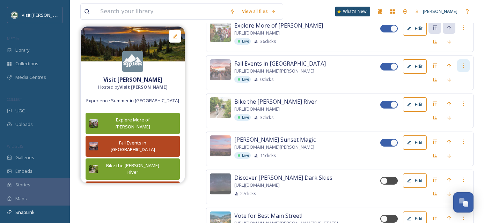
click at [467, 66] on div at bounding box center [463, 65] width 13 height 13
click at [463, 98] on span "Delete Button" at bounding box center [451, 101] width 29 height 7
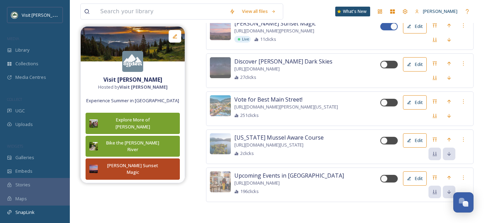
scroll to position [200, 0]
click at [387, 141] on div at bounding box center [384, 140] width 7 height 7
checkbox input "true"
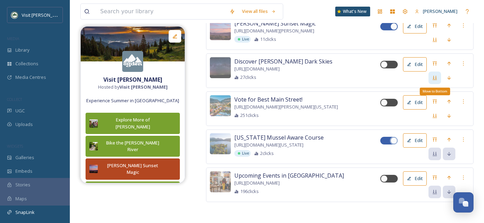
click at [434, 75] on icon at bounding box center [435, 78] width 6 height 6
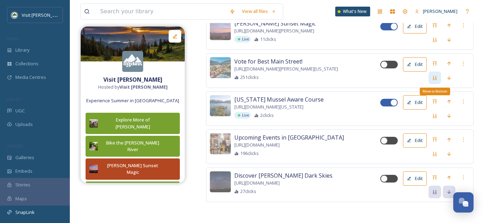
click at [434, 75] on icon at bounding box center [435, 78] width 6 height 6
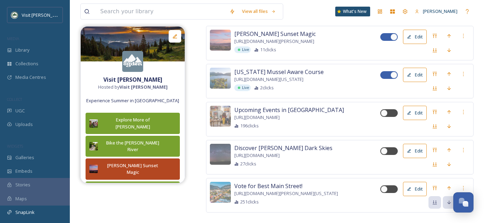
scroll to position [182, 0]
click at [385, 116] on div at bounding box center [384, 113] width 7 height 7
checkbox input "true"
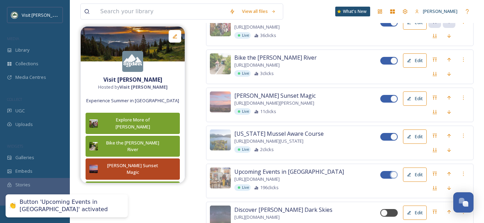
scroll to position [120, 0]
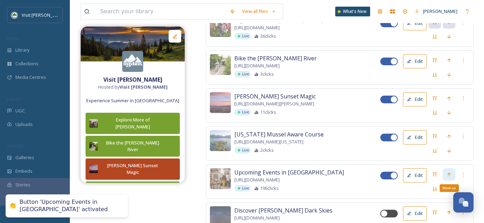
click at [449, 176] on icon at bounding box center [448, 175] width 3 height 4
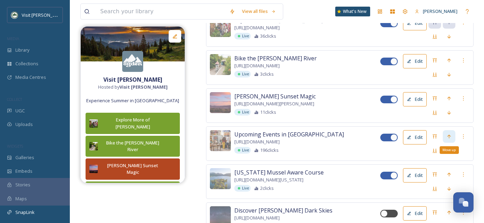
click at [449, 138] on icon at bounding box center [448, 136] width 3 height 4
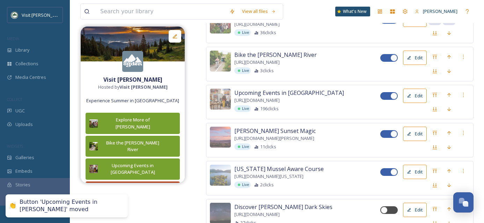
scroll to position [124, 0]
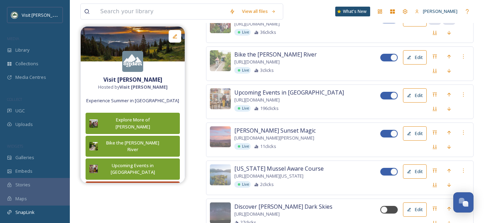
click at [391, 136] on div at bounding box center [393, 133] width 7 height 7
checkbox input "false"
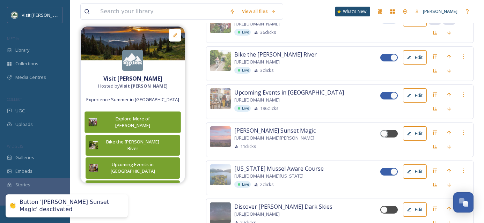
scroll to position [3, 0]
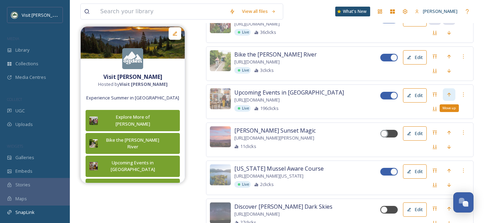
click at [449, 96] on icon at bounding box center [448, 95] width 3 height 4
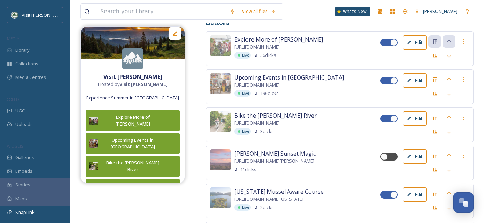
scroll to position [102, 0]
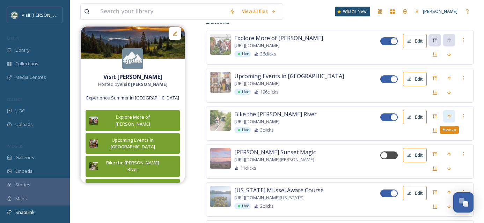
click at [450, 116] on icon at bounding box center [448, 116] width 3 height 4
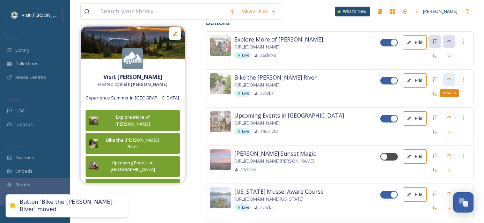
scroll to position [101, 0]
click at [450, 77] on icon at bounding box center [449, 80] width 6 height 6
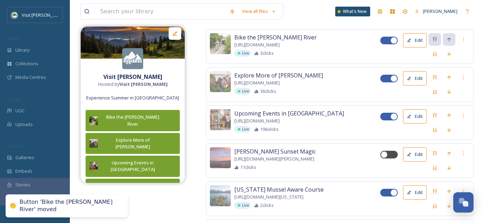
scroll to position [104, 0]
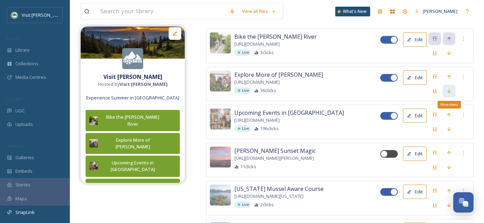
click at [452, 94] on icon at bounding box center [449, 91] width 6 height 6
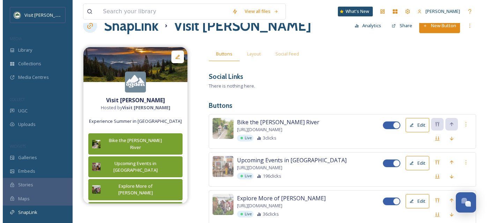
scroll to position [0, 0]
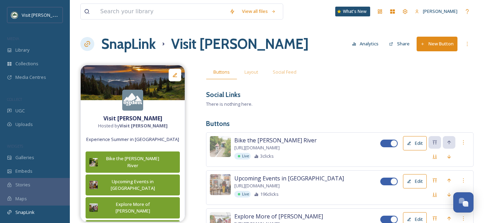
click at [144, 43] on h1 "SnapLink" at bounding box center [128, 44] width 54 height 21
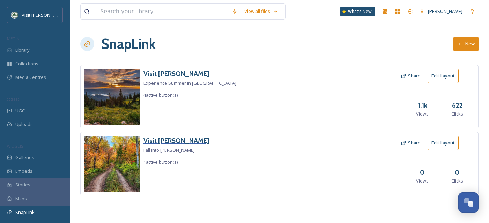
click at [166, 140] on h3 "Visit [PERSON_NAME]" at bounding box center [177, 141] width 66 height 10
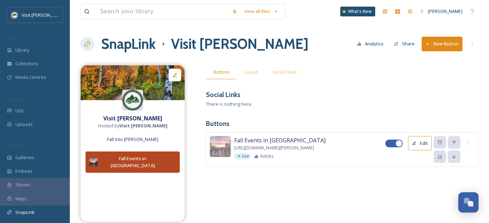
click at [128, 101] on img at bounding box center [132, 100] width 21 height 21
click at [368, 99] on div "Social Links" at bounding box center [342, 95] width 273 height 10
click at [134, 46] on h1 "SnapLink" at bounding box center [128, 44] width 54 height 21
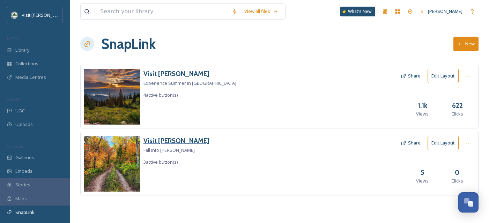
click at [166, 141] on h3 "Visit [PERSON_NAME]" at bounding box center [177, 141] width 66 height 10
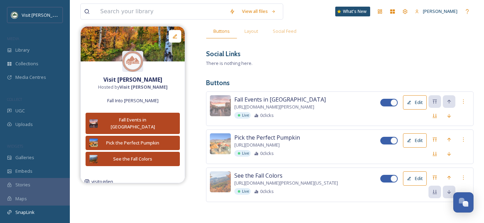
scroll to position [47, 0]
click at [40, 49] on div "Library" at bounding box center [35, 50] width 70 height 14
